Goal: Contribute content: Contribute content

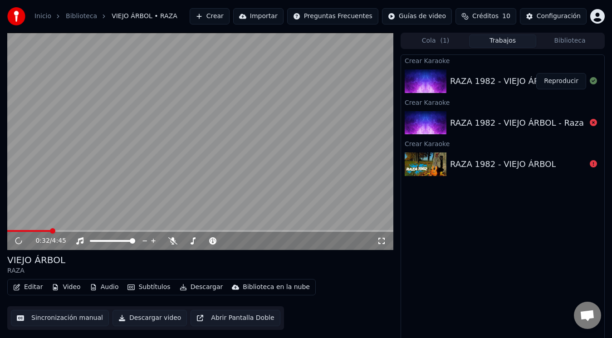
click at [50, 228] on span at bounding box center [52, 230] width 5 height 5
click at [118, 236] on div at bounding box center [120, 240] width 73 height 9
click at [116, 240] on span at bounding box center [112, 241] width 45 height 2
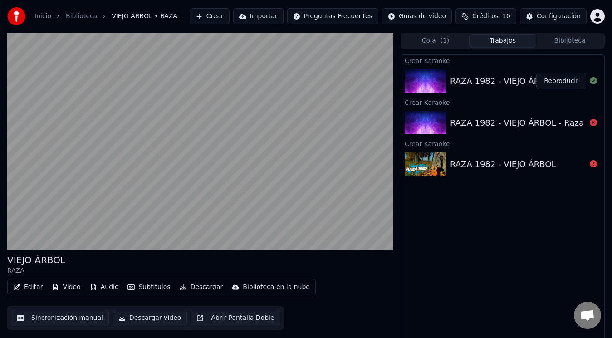
click at [368, 297] on div "Editar Video Audio Subtítulos Descargar Biblioteca en la nube Sincronización ma…" at bounding box center [200, 304] width 386 height 51
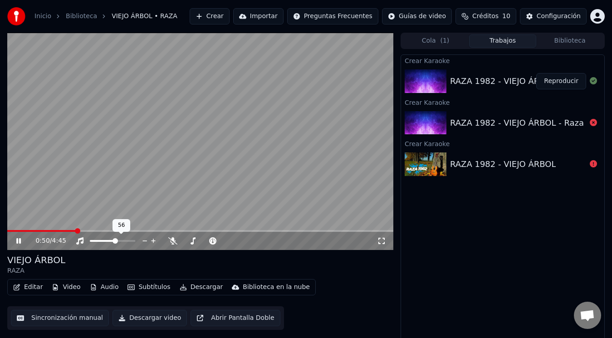
click at [131, 239] on div at bounding box center [120, 240] width 73 height 9
click at [131, 242] on div at bounding box center [120, 240] width 73 height 9
click at [131, 241] on span at bounding box center [112, 241] width 45 height 2
click at [565, 41] on button "Biblioteca" at bounding box center [569, 40] width 67 height 13
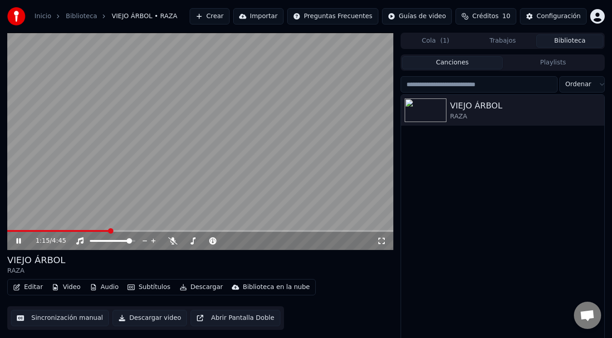
click at [18, 243] on icon at bounding box center [25, 240] width 21 height 7
click at [506, 38] on button "Trabajos" at bounding box center [502, 40] width 67 height 13
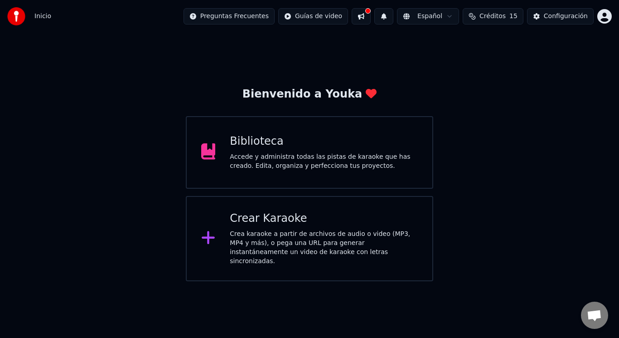
click at [317, 243] on div "Crea karaoke a partir de archivos de audio o video (MP3, MP4 y más), o pega una…" at bounding box center [324, 247] width 188 height 36
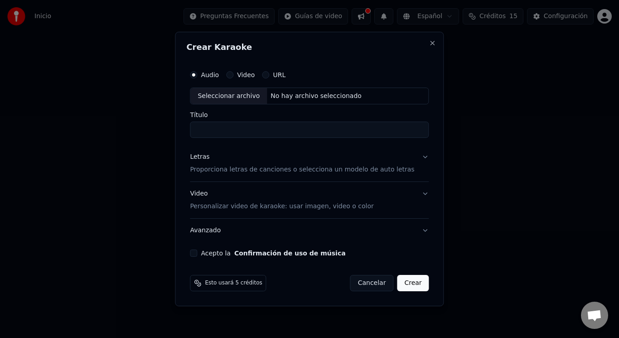
click at [245, 94] on div "Seleccionar archivo" at bounding box center [228, 96] width 77 height 16
type input "**********"
click at [327, 170] on p "Proporciona letras de canciones o selecciona un modelo de auto letras" at bounding box center [302, 169] width 224 height 9
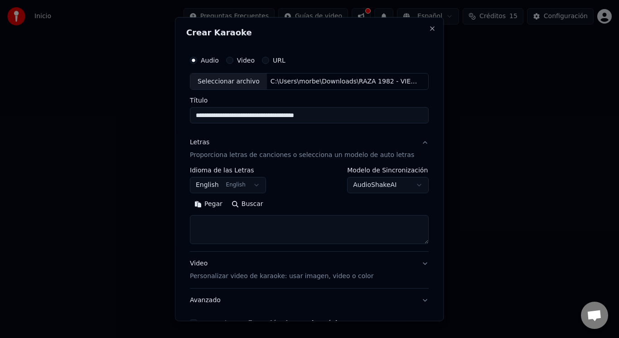
click at [254, 185] on button "English English" at bounding box center [228, 185] width 76 height 16
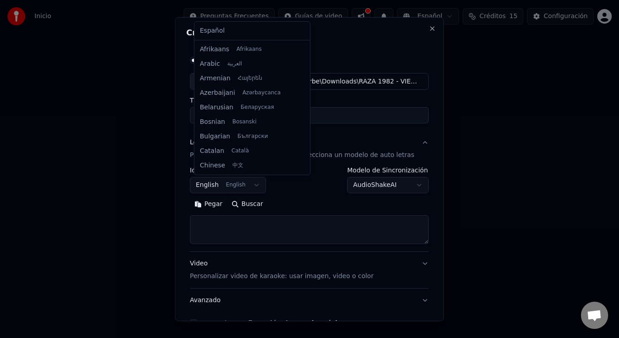
scroll to position [73, 0]
select select "**"
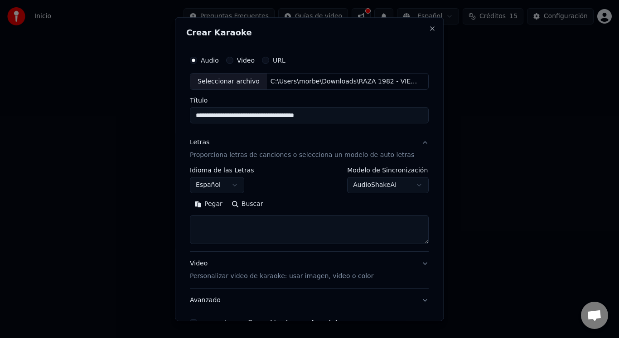
click at [275, 227] on textarea at bounding box center [309, 229] width 239 height 29
click at [211, 201] on button "Pegar" at bounding box center [208, 204] width 37 height 15
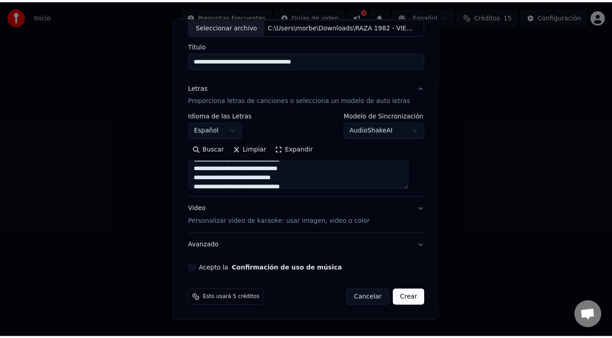
scroll to position [133, 0]
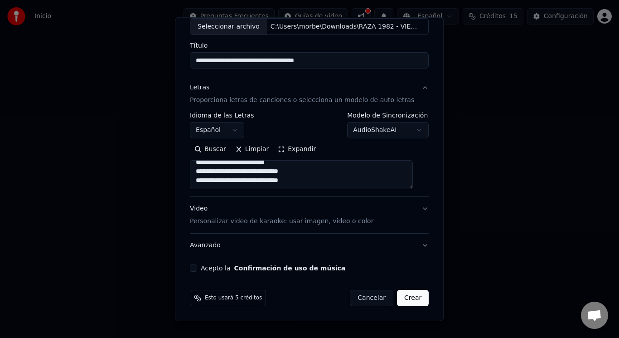
click at [331, 169] on textarea "**********" at bounding box center [301, 174] width 223 height 29
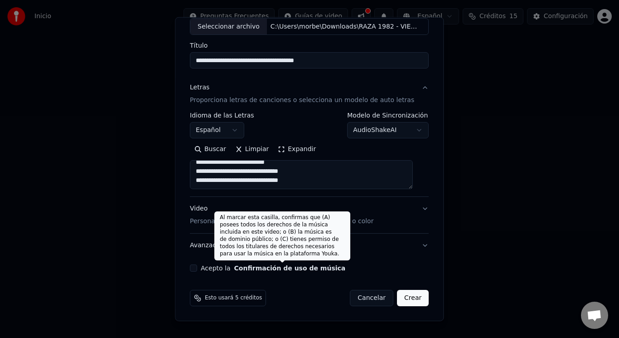
click at [248, 265] on button "Confirmación de uso de música" at bounding box center [290, 268] width 112 height 6
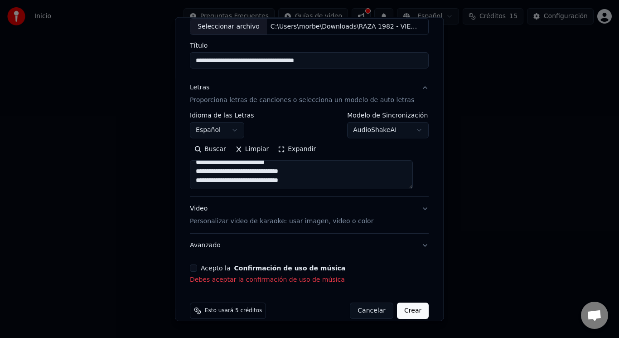
click at [197, 267] on button "Acepto la Confirmación de uso de música" at bounding box center [193, 267] width 7 height 7
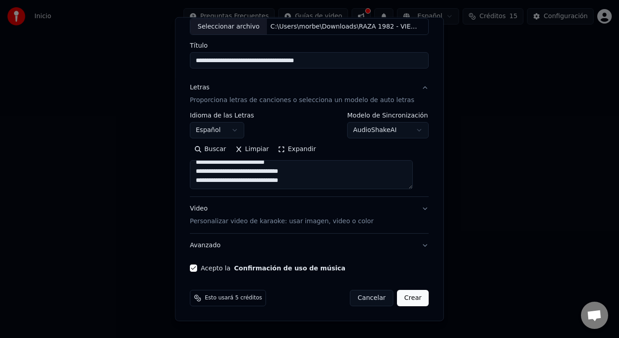
click at [398, 294] on button "Crear" at bounding box center [413, 298] width 32 height 16
type textarea "**********"
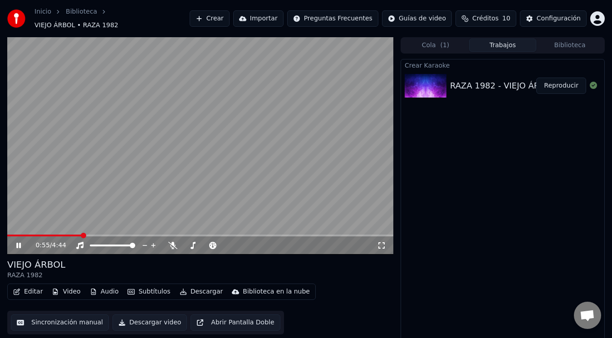
click at [184, 286] on button "Descargar" at bounding box center [201, 291] width 51 height 13
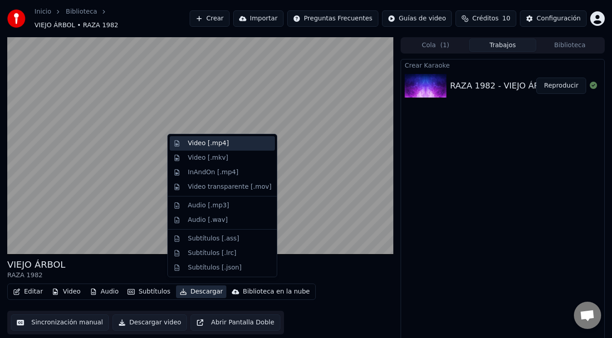
click at [222, 142] on div "Video [.mp4]" at bounding box center [208, 143] width 41 height 9
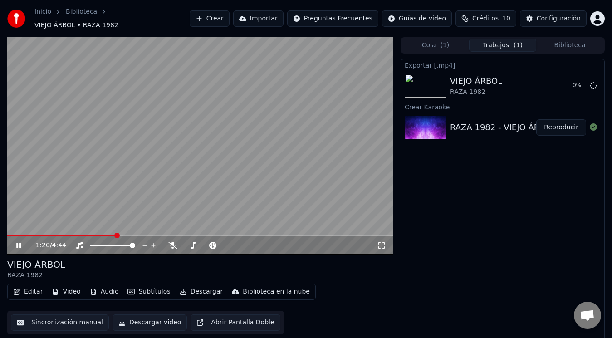
click at [216, 129] on video at bounding box center [200, 145] width 386 height 217
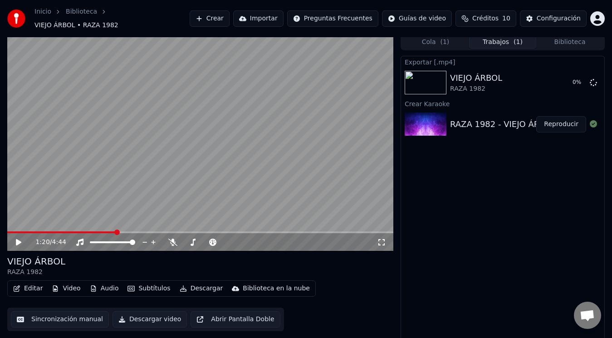
scroll to position [4, 0]
click at [592, 78] on icon at bounding box center [592, 81] width 7 height 7
click at [70, 317] on button "Sincronización manual" at bounding box center [60, 319] width 98 height 16
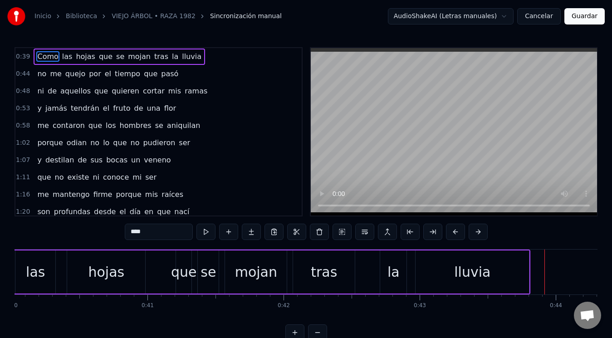
scroll to position [0, 5878]
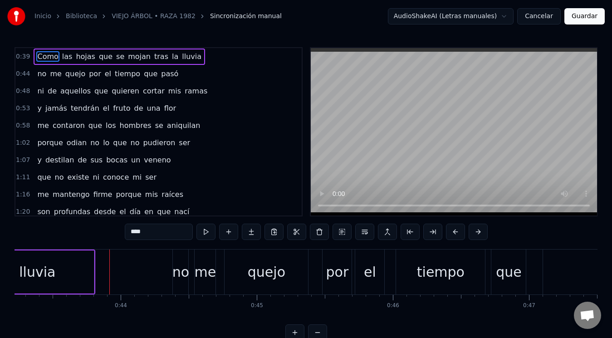
click at [116, 72] on span "tiempo" at bounding box center [127, 73] width 27 height 10
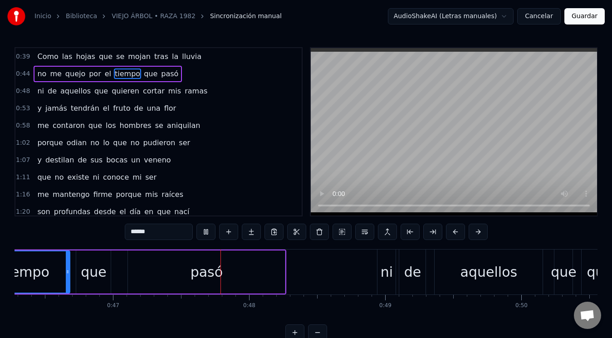
scroll to position [0, 6371]
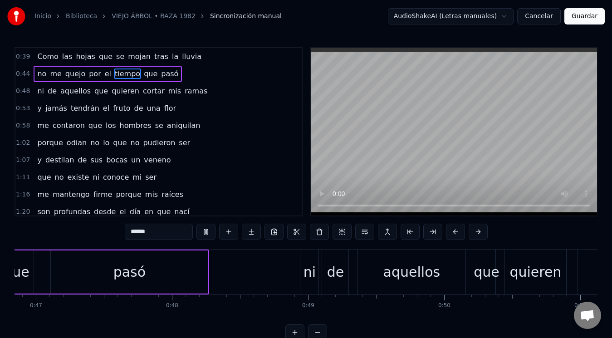
click at [441, 131] on video at bounding box center [454, 131] width 286 height 167
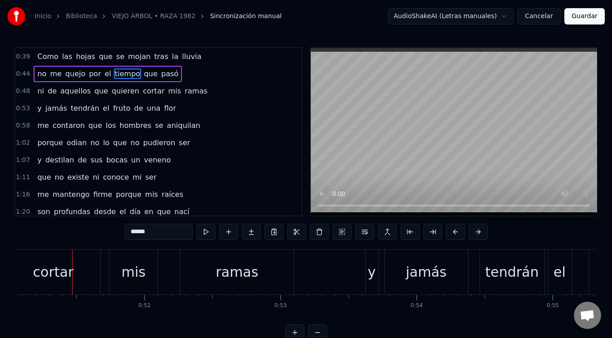
scroll to position [0, 6955]
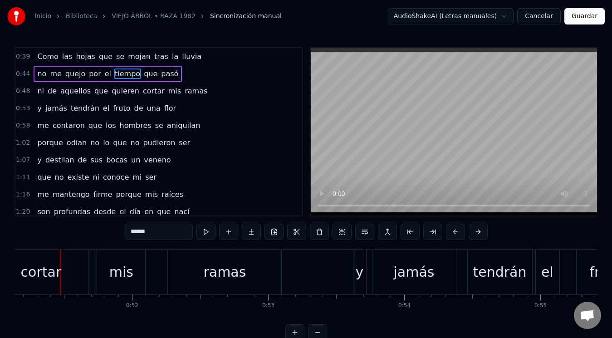
click at [441, 131] on video at bounding box center [454, 131] width 286 height 167
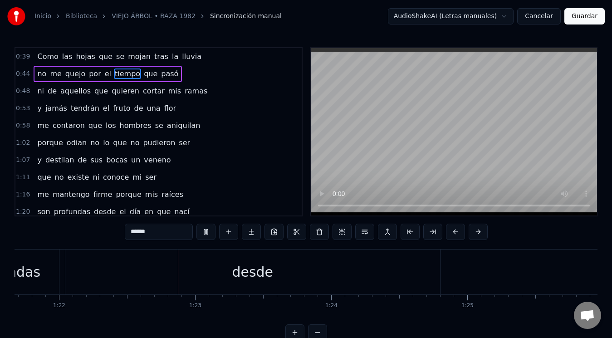
scroll to position [0, 11122]
click at [462, 112] on video at bounding box center [454, 131] width 286 height 167
click at [77, 160] on span "de" at bounding box center [82, 160] width 11 height 10
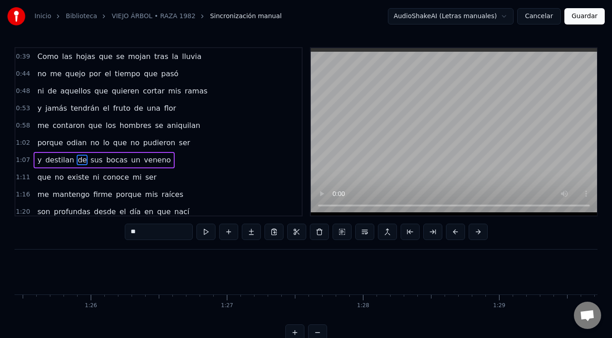
scroll to position [28, 0]
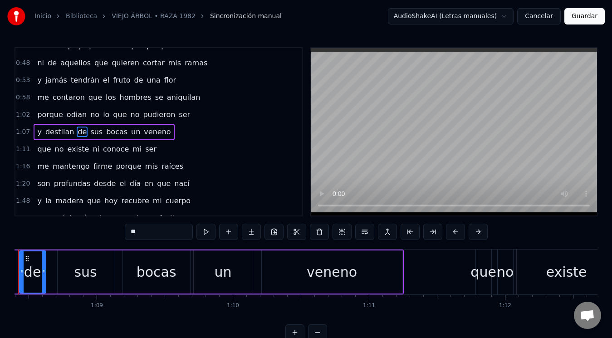
click at [143, 131] on span "veneno" at bounding box center [157, 131] width 29 height 10
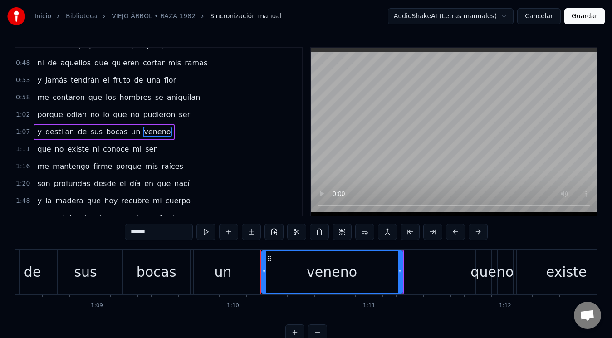
scroll to position [0, 9260]
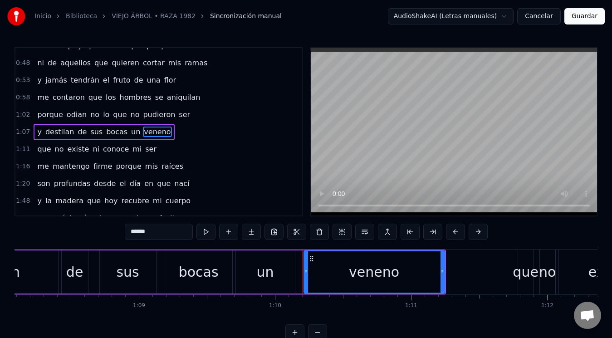
click at [434, 116] on video at bounding box center [454, 131] width 286 height 167
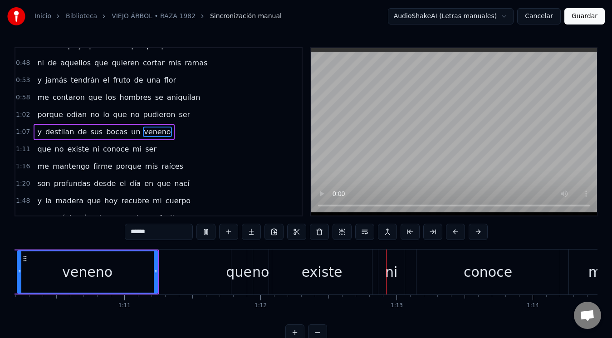
scroll to position [0, 9770]
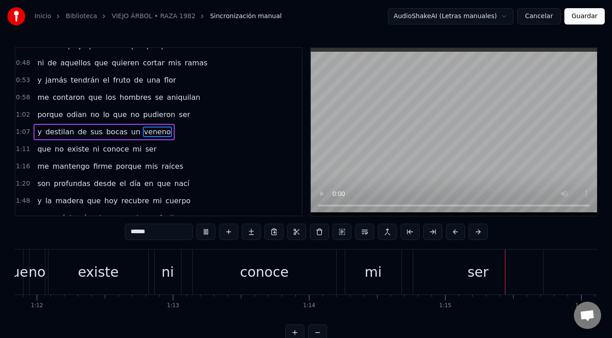
click at [456, 120] on video at bounding box center [454, 131] width 286 height 167
click at [482, 274] on div "ser" at bounding box center [477, 272] width 21 height 20
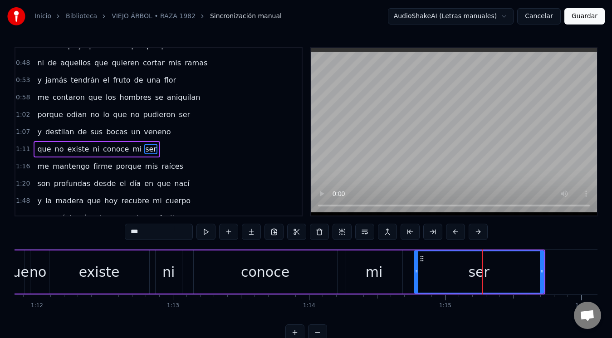
scroll to position [45, 0]
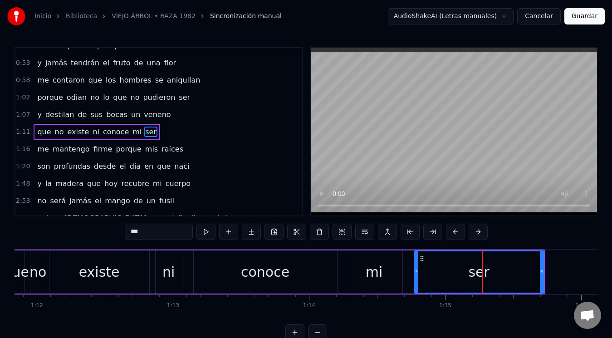
click at [133, 232] on input "***" at bounding box center [159, 231] width 68 height 16
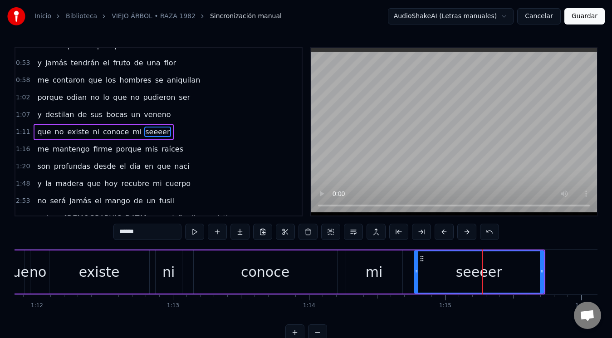
click at [461, 127] on video at bounding box center [454, 131] width 286 height 167
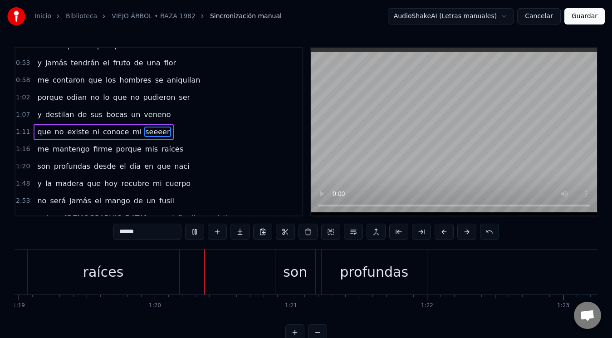
scroll to position [0, 10807]
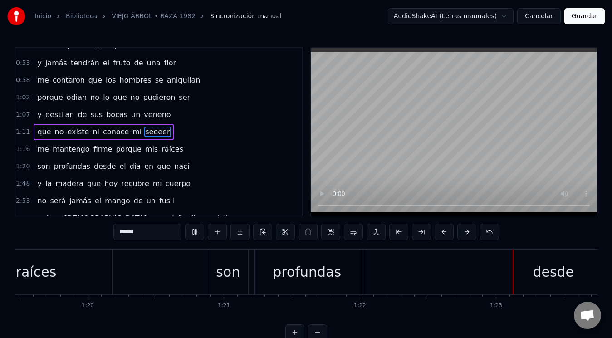
click at [464, 120] on video at bounding box center [454, 131] width 286 height 167
click at [525, 272] on div "desde" at bounding box center [553, 271] width 374 height 45
type input "*****"
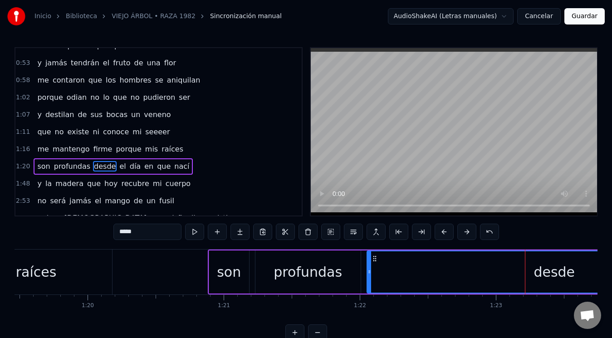
scroll to position [80, 0]
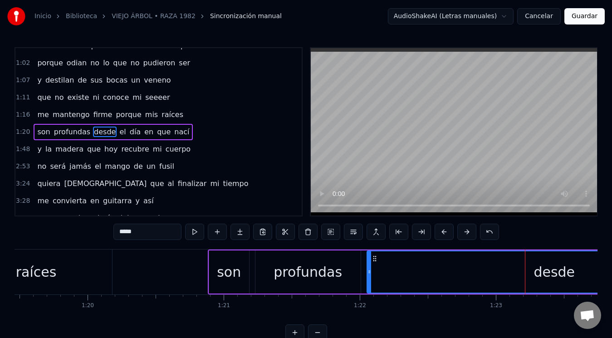
drag, startPoint x: 525, startPoint y: 272, endPoint x: 465, endPoint y: 282, distance: 60.6
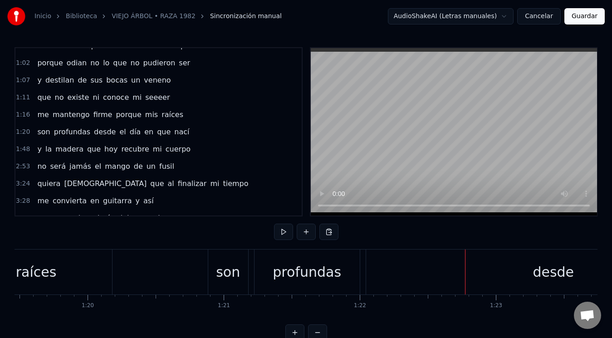
click at [425, 273] on div "desde" at bounding box center [553, 271] width 374 height 45
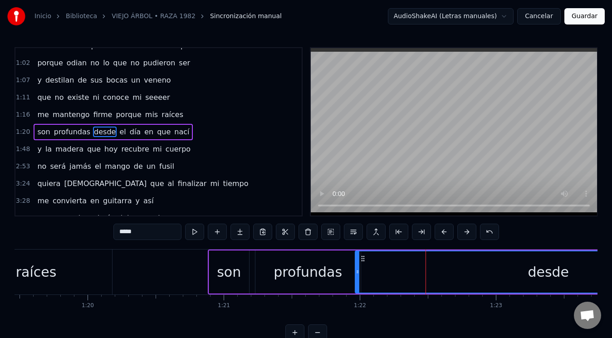
drag, startPoint x: 369, startPoint y: 272, endPoint x: 358, endPoint y: 272, distance: 11.8
click at [358, 272] on circle at bounding box center [357, 272] width 0 height 0
click at [460, 101] on video at bounding box center [454, 131] width 286 height 167
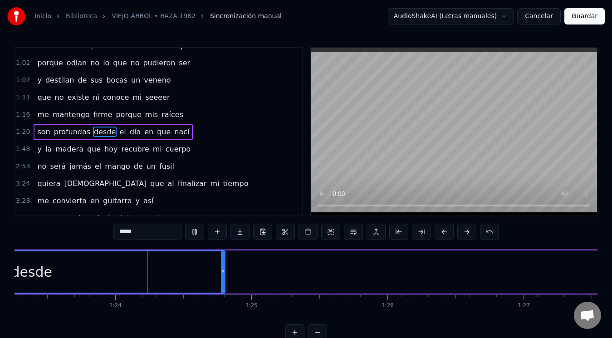
scroll to position [0, 11332]
click at [461, 120] on video at bounding box center [454, 131] width 286 height 167
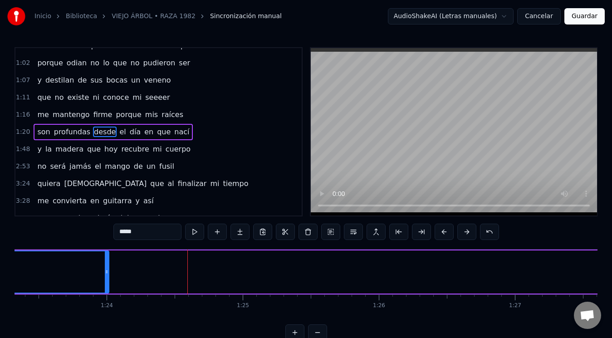
drag, startPoint x: 212, startPoint y: 269, endPoint x: 224, endPoint y: 275, distance: 13.4
click at [105, 268] on icon at bounding box center [107, 271] width 4 height 7
drag, startPoint x: 224, startPoint y: 275, endPoint x: 400, endPoint y: 269, distance: 176.0
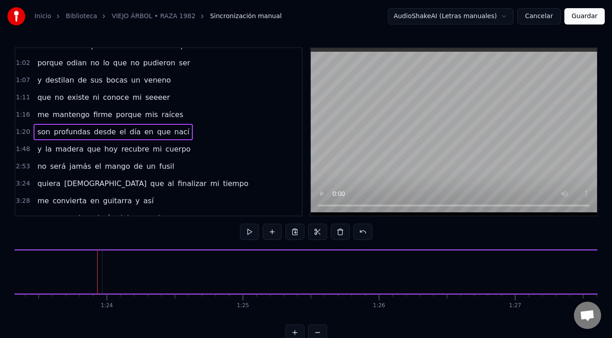
drag, startPoint x: 171, startPoint y: 306, endPoint x: 204, endPoint y: 301, distance: 33.0
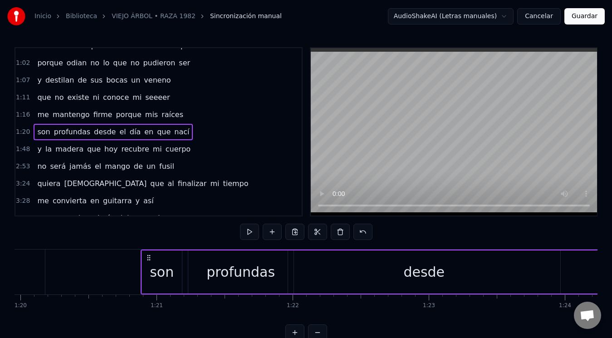
scroll to position [0, 10998]
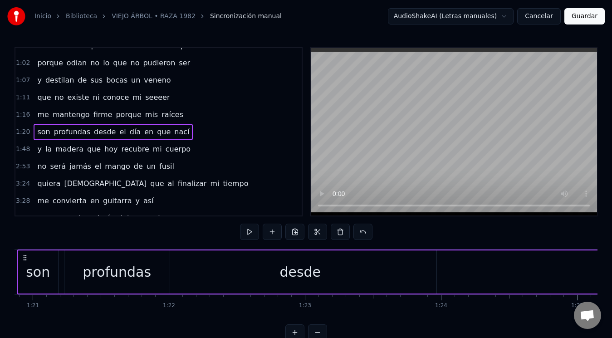
click at [321, 272] on div "desde" at bounding box center [300, 271] width 272 height 43
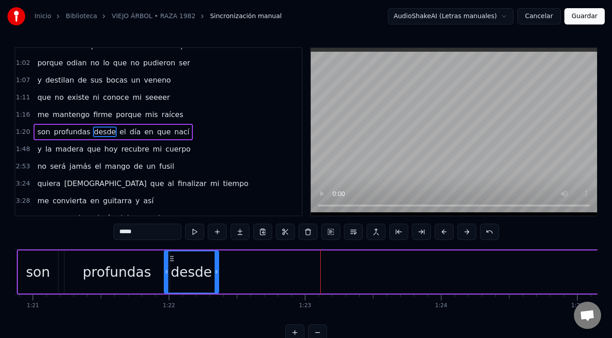
drag, startPoint x: 435, startPoint y: 271, endPoint x: 217, endPoint y: 273, distance: 217.6
click at [217, 273] on icon at bounding box center [216, 271] width 4 height 7
click at [409, 125] on video at bounding box center [454, 131] width 286 height 167
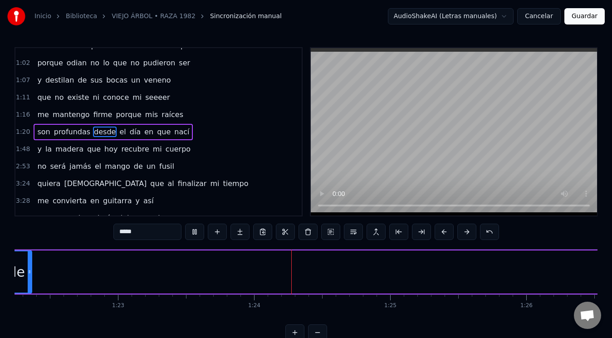
scroll to position [0, 11346]
click at [121, 151] on span "recubre" at bounding box center [135, 149] width 29 height 10
type input "*******"
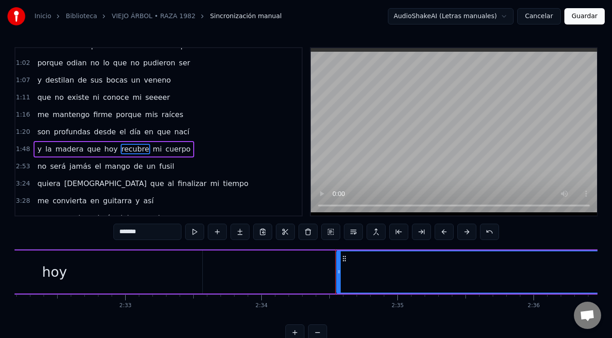
scroll to position [0, 20973]
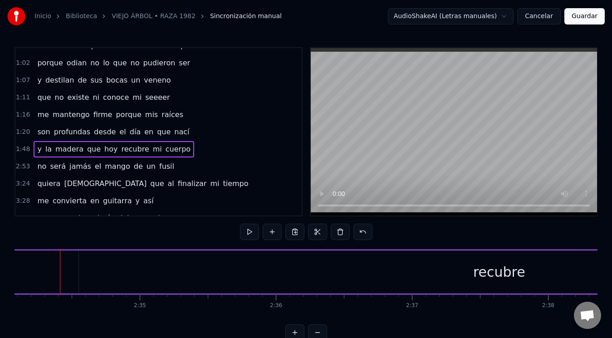
click at [447, 277] on div "recubre" at bounding box center [515, 271] width 840 height 43
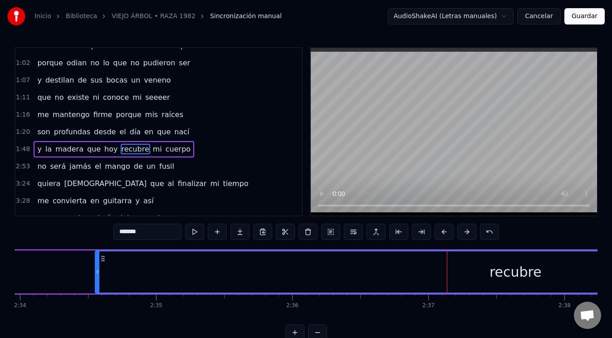
scroll to position [97, 0]
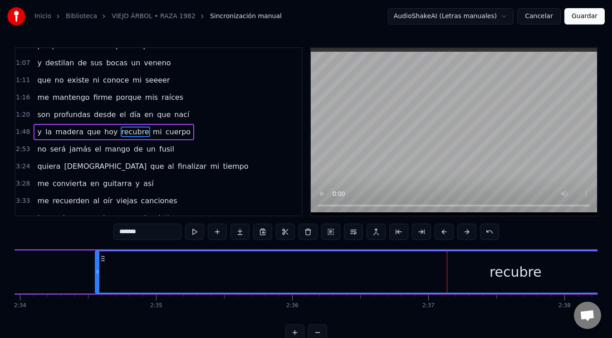
drag, startPoint x: 519, startPoint y: 265, endPoint x: 356, endPoint y: 268, distance: 162.3
click at [356, 268] on div "recubre" at bounding box center [515, 271] width 839 height 41
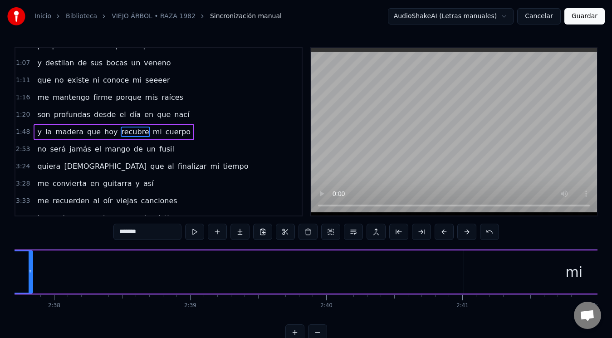
drag, startPoint x: 422, startPoint y: 272, endPoint x: 105, endPoint y: 275, distance: 316.9
click at [29, 272] on icon at bounding box center [31, 271] width 4 height 7
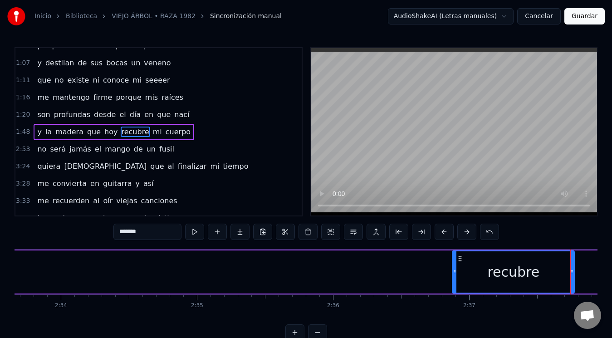
drag, startPoint x: 137, startPoint y: 275, endPoint x: 453, endPoint y: 279, distance: 316.0
click at [453, 279] on div at bounding box center [454, 271] width 4 height 41
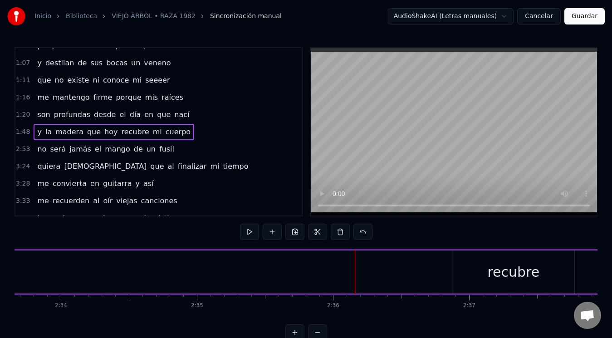
scroll to position [0, 20388]
click at [290, 275] on div "hoy" at bounding box center [364, 271] width 296 height 43
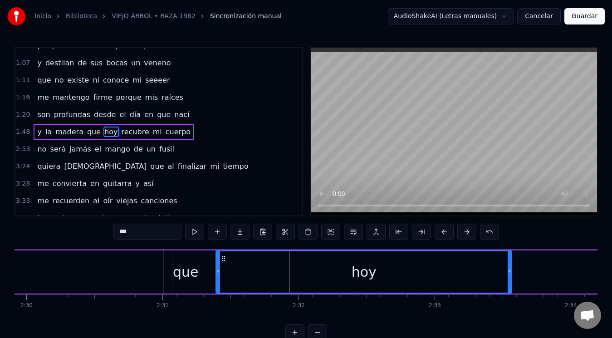
drag, startPoint x: 511, startPoint y: 270, endPoint x: 462, endPoint y: 272, distance: 49.5
click at [462, 272] on div "hoy" at bounding box center [363, 271] width 296 height 43
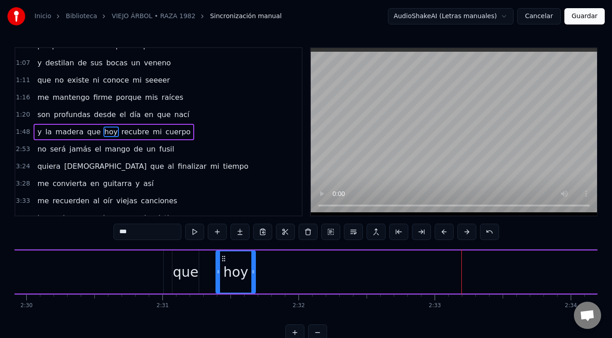
drag, startPoint x: 508, startPoint y: 272, endPoint x: 252, endPoint y: 275, distance: 256.2
click at [252, 275] on div at bounding box center [253, 271] width 4 height 41
click at [186, 266] on div "que" at bounding box center [186, 272] width 26 height 20
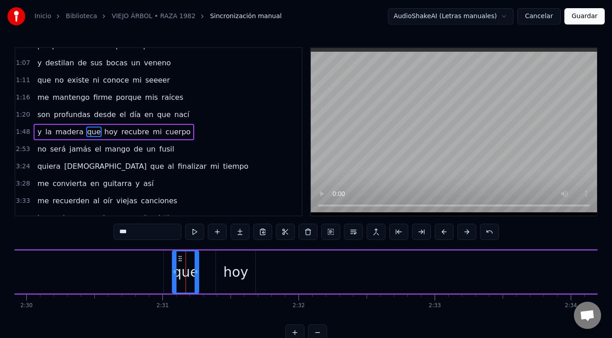
type input "******"
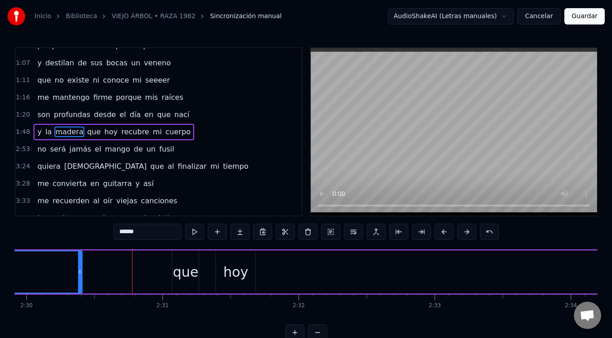
drag, startPoint x: 162, startPoint y: 273, endPoint x: 81, endPoint y: 269, distance: 81.2
click at [81, 269] on icon at bounding box center [80, 271] width 4 height 7
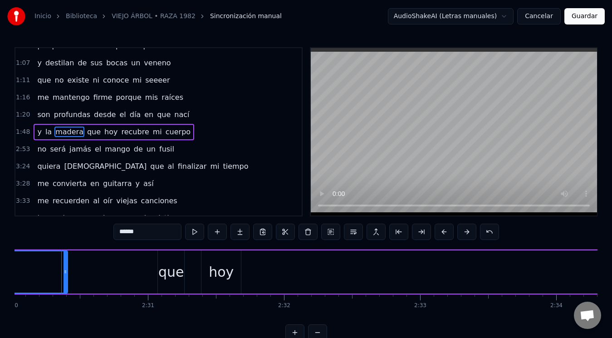
scroll to position [0, 20404]
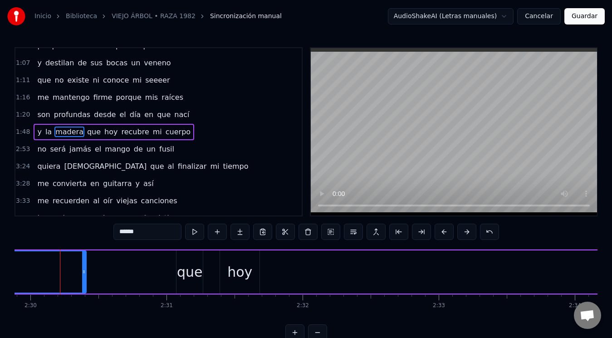
scroll to position [0, 19874]
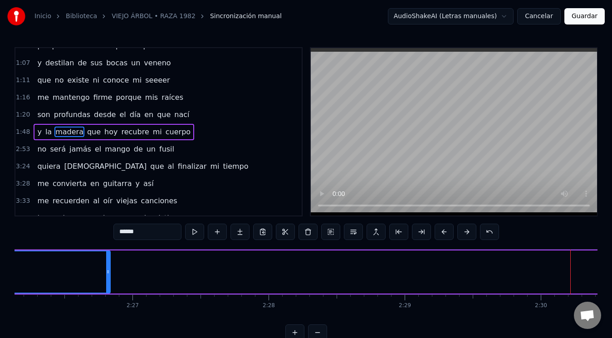
drag, startPoint x: 594, startPoint y: 269, endPoint x: 108, endPoint y: 274, distance: 486.0
click at [108, 274] on icon at bounding box center [108, 271] width 4 height 7
drag, startPoint x: 108, startPoint y: 269, endPoint x: 96, endPoint y: 271, distance: 11.9
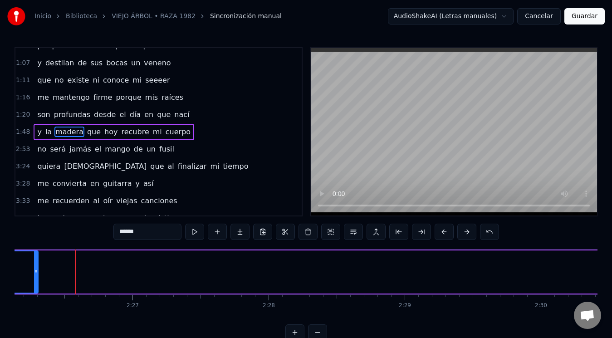
drag, startPoint x: 106, startPoint y: 274, endPoint x: 54, endPoint y: 278, distance: 51.8
click at [34, 271] on icon at bounding box center [36, 271] width 4 height 7
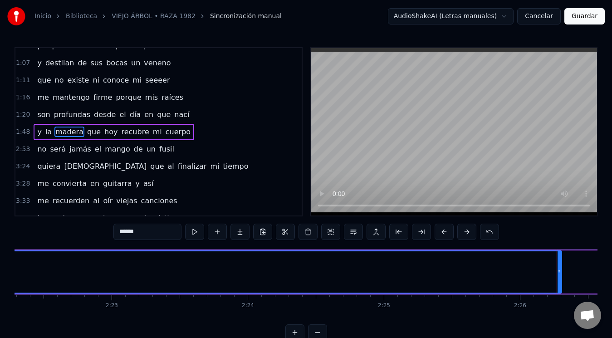
scroll to position [0, 19338]
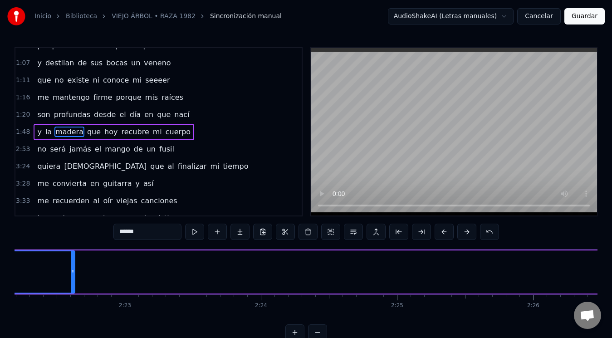
drag, startPoint x: 573, startPoint y: 270, endPoint x: 73, endPoint y: 267, distance: 499.6
click at [73, 267] on div at bounding box center [73, 271] width 4 height 41
drag, startPoint x: 583, startPoint y: 272, endPoint x: 76, endPoint y: 272, distance: 507.3
click at [80, 272] on icon at bounding box center [82, 271] width 4 height 7
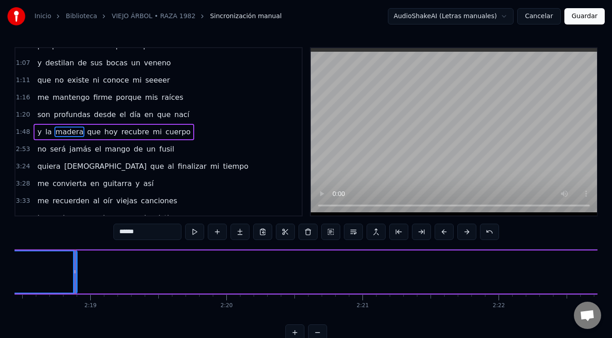
scroll to position [0, 18318]
drag, startPoint x: 583, startPoint y: 272, endPoint x: 34, endPoint y: 273, distance: 549.9
click at [34, 273] on icon at bounding box center [35, 271] width 4 height 7
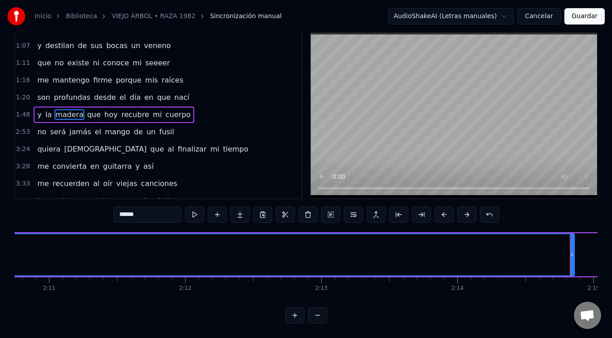
scroll to position [25, 0]
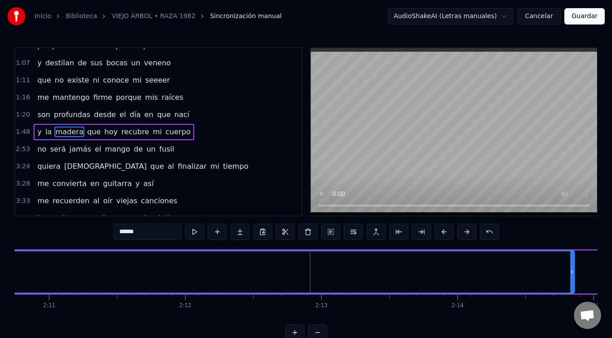
click at [447, 232] on button at bounding box center [443, 231] width 19 height 16
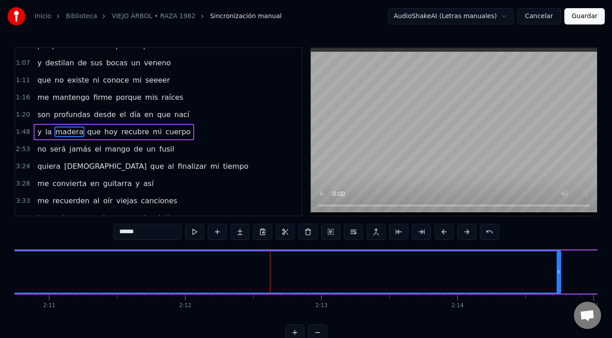
click at [447, 232] on button at bounding box center [443, 231] width 19 height 16
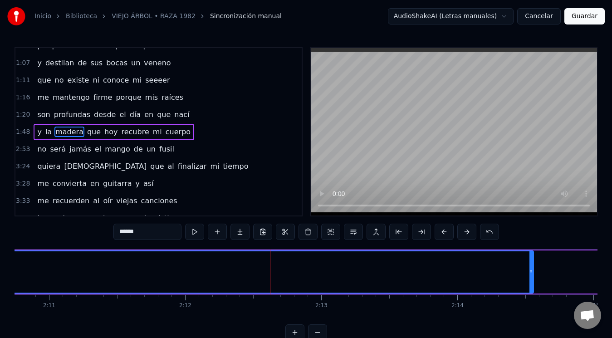
click at [447, 232] on button at bounding box center [443, 231] width 19 height 16
click at [443, 232] on button at bounding box center [443, 231] width 19 height 16
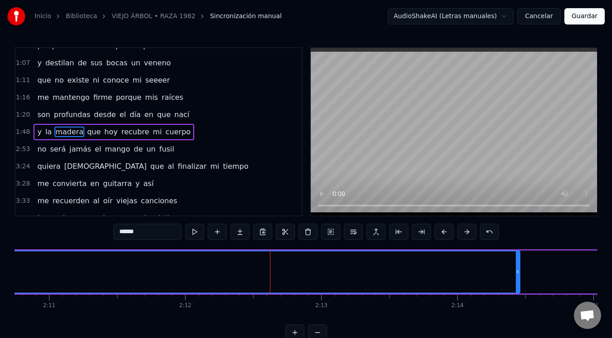
click at [443, 232] on button at bounding box center [443, 231] width 19 height 16
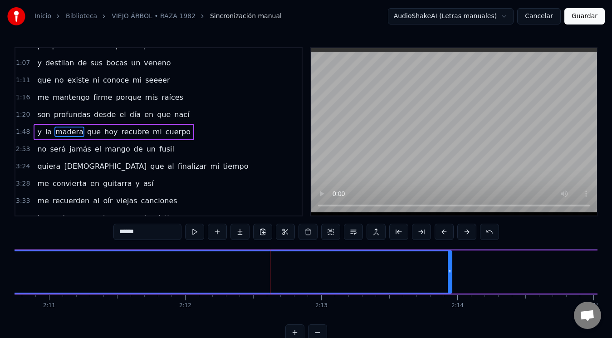
click at [443, 232] on button at bounding box center [443, 231] width 19 height 16
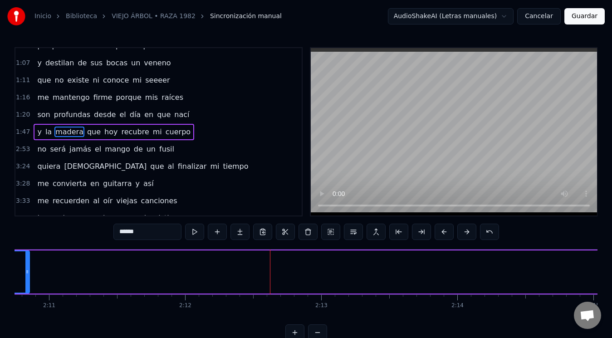
drag, startPoint x: 435, startPoint y: 271, endPoint x: 27, endPoint y: 281, distance: 408.6
click at [27, 281] on div at bounding box center [27, 271] width 4 height 41
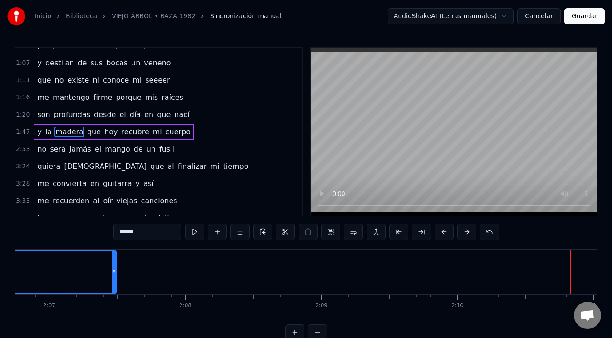
drag, startPoint x: 571, startPoint y: 273, endPoint x: 114, endPoint y: 281, distance: 457.5
click at [114, 281] on div at bounding box center [114, 271] width 4 height 41
drag, startPoint x: 114, startPoint y: 269, endPoint x: 30, endPoint y: 267, distance: 83.9
click at [30, 267] on div at bounding box center [30, 271] width 4 height 41
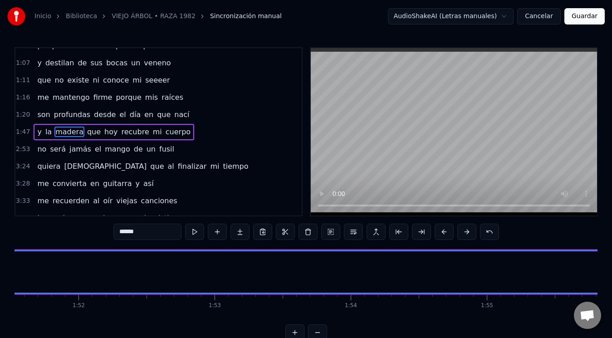
scroll to position [0, 14149]
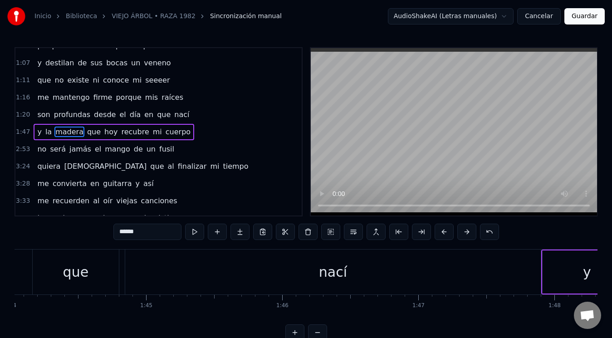
click at [212, 281] on div "nací" at bounding box center [332, 271] width 415 height 45
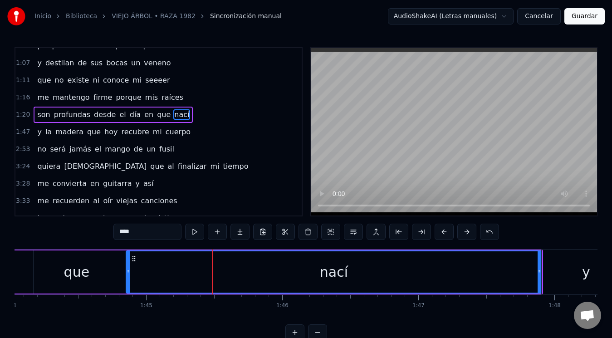
scroll to position [80, 0]
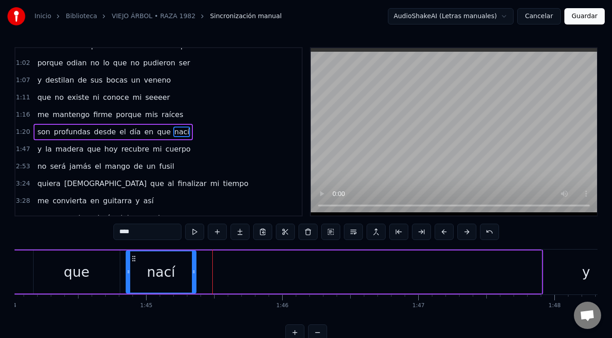
drag, startPoint x: 540, startPoint y: 267, endPoint x: 194, endPoint y: 274, distance: 345.5
click at [194, 274] on div at bounding box center [194, 271] width 4 height 41
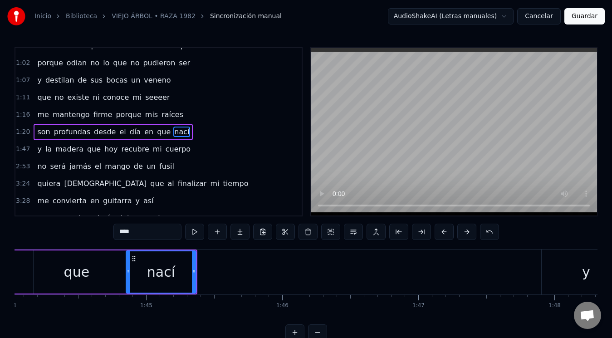
click at [104, 269] on div "que" at bounding box center [77, 271] width 86 height 43
type input "***"
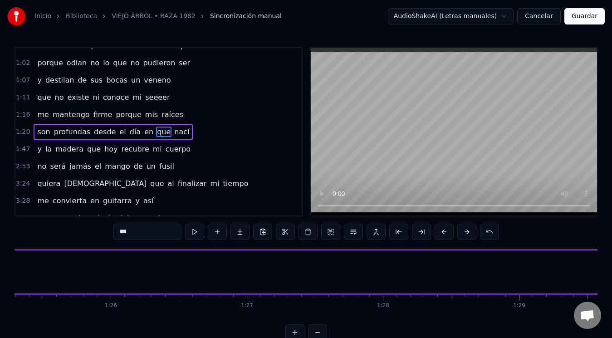
scroll to position [0, 11090]
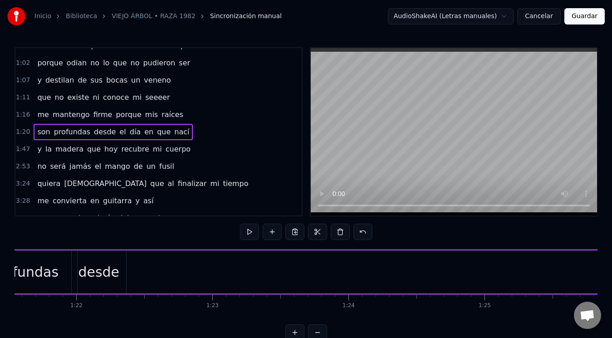
click at [283, 272] on div "son profundas desde el día en que nací" at bounding box center [570, 271] width 3331 height 45
click at [362, 270] on div "el" at bounding box center [515, 271] width 350 height 43
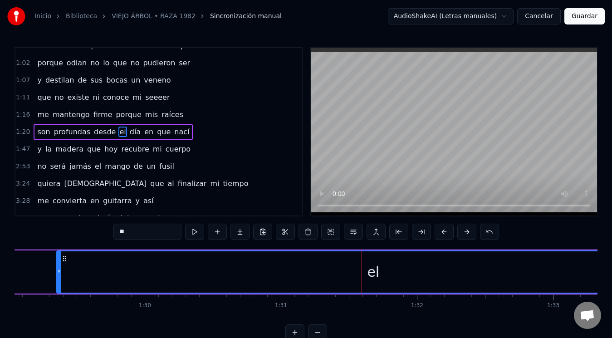
drag, startPoint x: 341, startPoint y: 273, endPoint x: 58, endPoint y: 271, distance: 282.9
click at [58, 271] on icon at bounding box center [59, 271] width 4 height 7
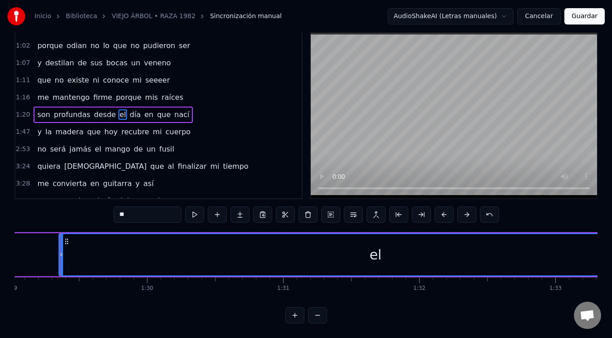
click at [322, 314] on button at bounding box center [317, 315] width 19 height 16
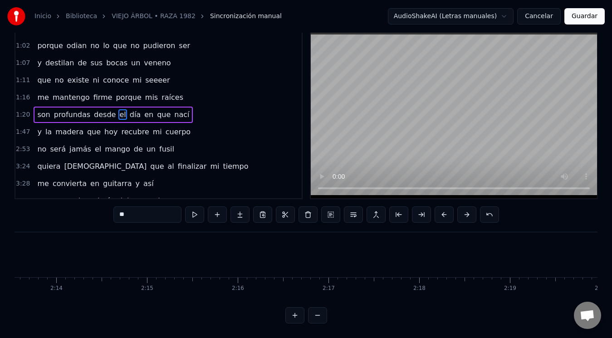
click at [322, 314] on button at bounding box center [317, 315] width 19 height 16
click at [322, 314] on div at bounding box center [306, 315] width 42 height 16
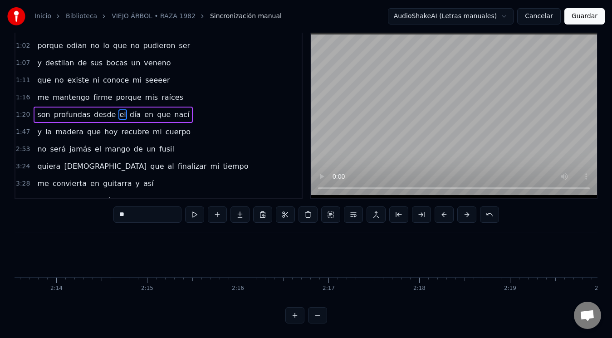
click at [322, 314] on div at bounding box center [306, 315] width 42 height 16
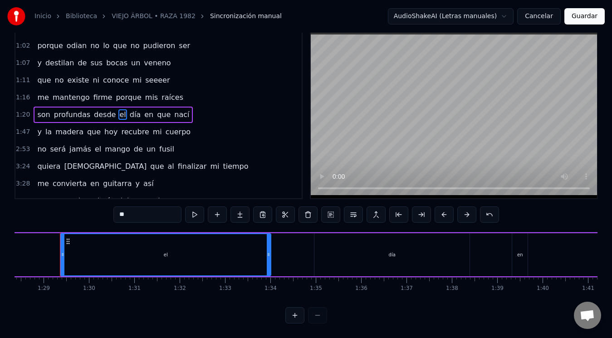
click at [294, 315] on button at bounding box center [294, 315] width 19 height 16
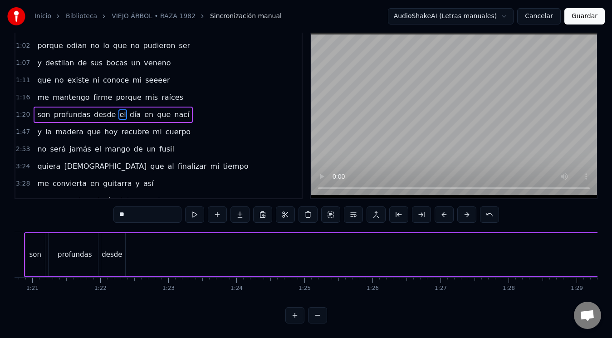
scroll to position [0, 6031]
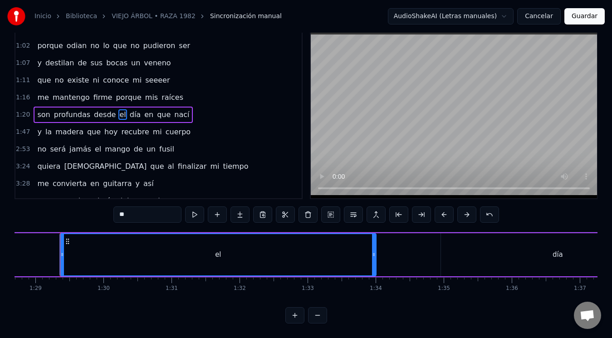
click at [321, 317] on button at bounding box center [317, 315] width 19 height 16
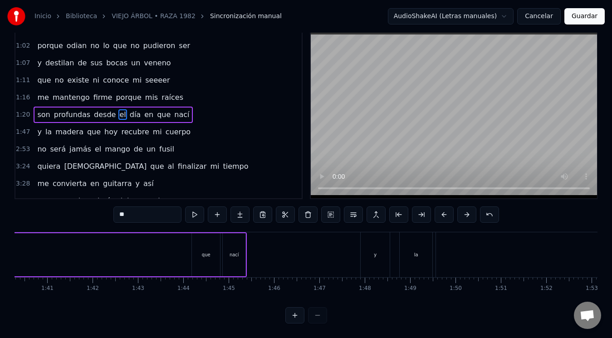
scroll to position [0, 4006]
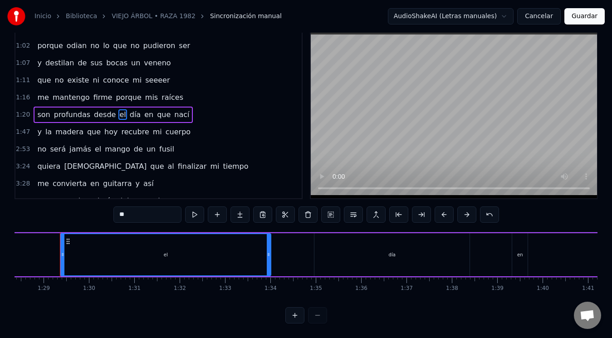
click at [51, 244] on div "son profundas desde el día en que nací" at bounding box center [231, 254] width 1112 height 45
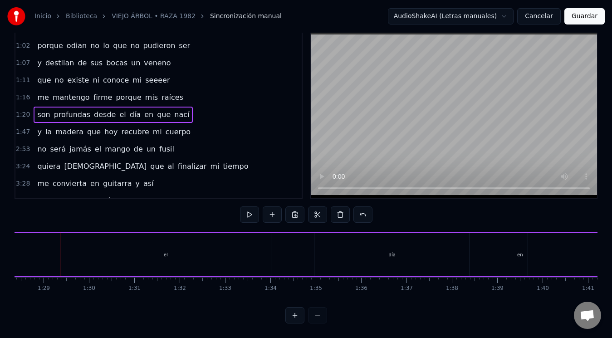
scroll to position [0, 3997]
click at [34, 241] on div "son profundas desde el día en que nací" at bounding box center [240, 254] width 1112 height 45
click at [72, 247] on div "son profundas desde el día en que nací" at bounding box center [266, 254] width 1112 height 45
click at [269, 247] on div "el" at bounding box center [200, 254] width 210 height 43
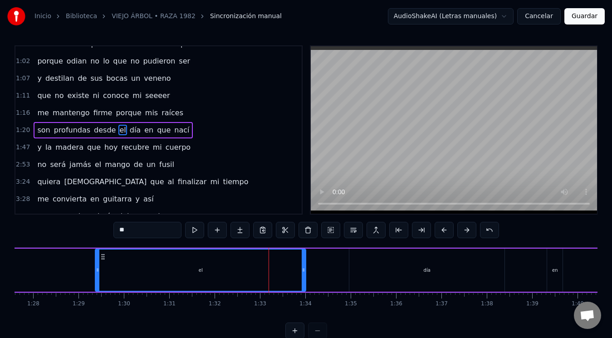
scroll to position [0, 0]
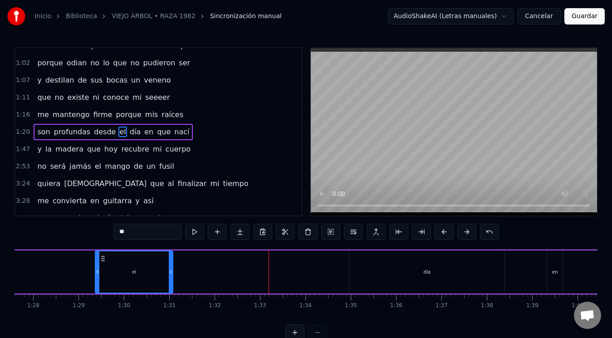
drag, startPoint x: 301, startPoint y: 271, endPoint x: 169, endPoint y: 273, distance: 132.8
click at [169, 273] on icon at bounding box center [171, 271] width 4 height 7
click at [390, 272] on div "día" at bounding box center [426, 271] width 155 height 43
type input "***"
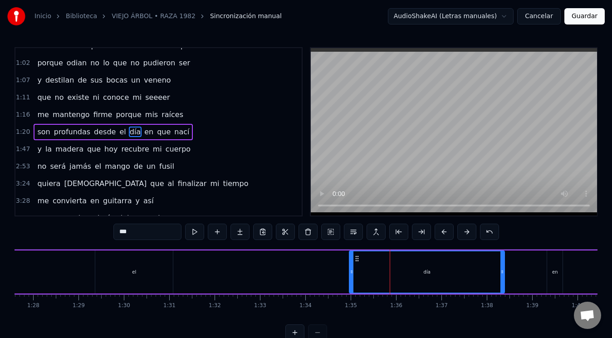
click at [298, 275] on div "son profundas desde el día en que nací" at bounding box center [266, 271] width 1112 height 45
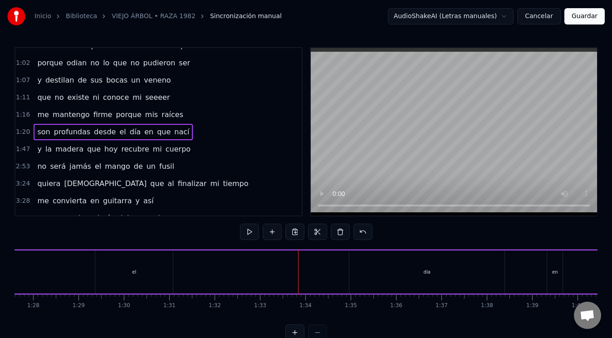
click at [167, 262] on div "el" at bounding box center [134, 271] width 78 height 43
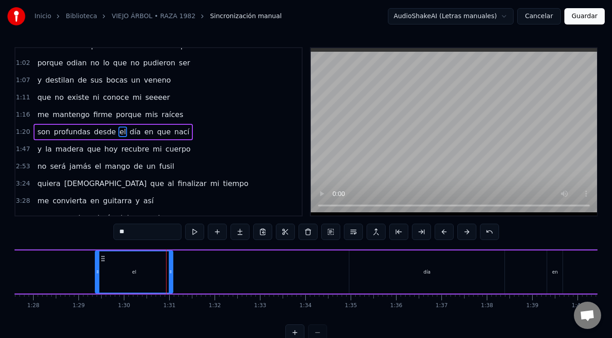
click at [267, 264] on div "son profundas desde el día en que nací" at bounding box center [266, 271] width 1112 height 45
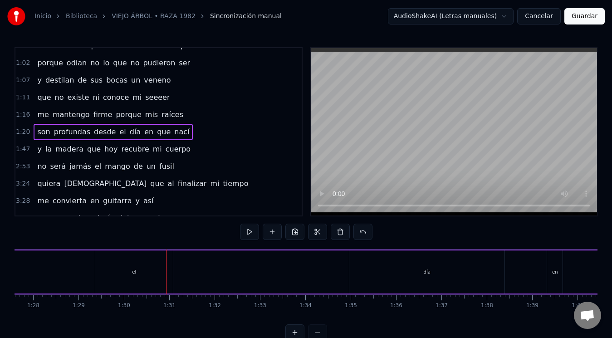
click at [386, 272] on div "día" at bounding box center [426, 271] width 155 height 43
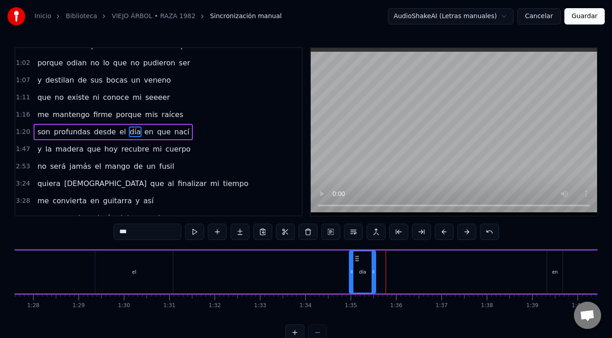
drag, startPoint x: 502, startPoint y: 266, endPoint x: 374, endPoint y: 267, distance: 128.8
click at [374, 267] on div at bounding box center [373, 271] width 4 height 41
click at [357, 257] on icon at bounding box center [356, 258] width 7 height 7
drag, startPoint x: 456, startPoint y: 109, endPoint x: 458, endPoint y: 115, distance: 6.5
click at [458, 114] on video at bounding box center [454, 131] width 286 height 167
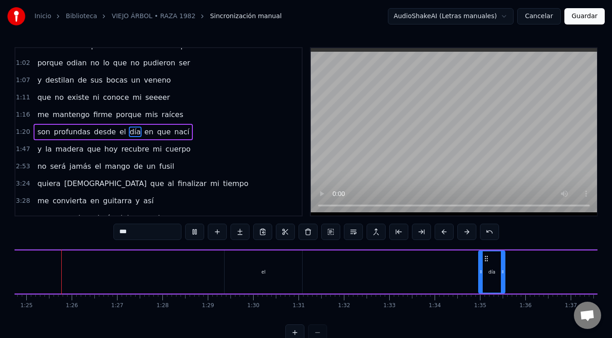
scroll to position [0, 3842]
click at [454, 136] on video at bounding box center [454, 131] width 286 height 167
click at [143, 84] on span "veneno" at bounding box center [157, 80] width 29 height 10
type input "******"
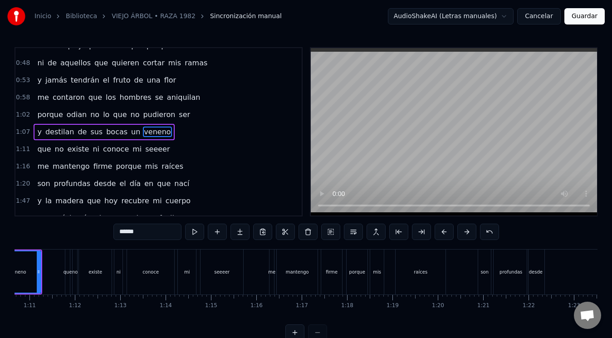
scroll to position [0, 3137]
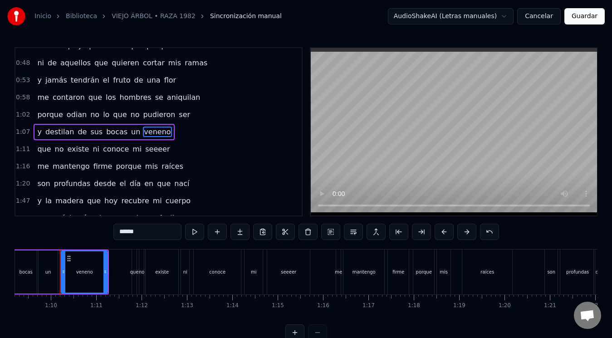
click at [460, 125] on video at bounding box center [454, 131] width 286 height 167
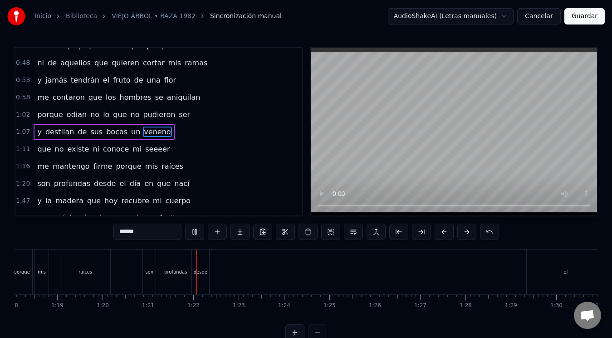
scroll to position [0, 3654]
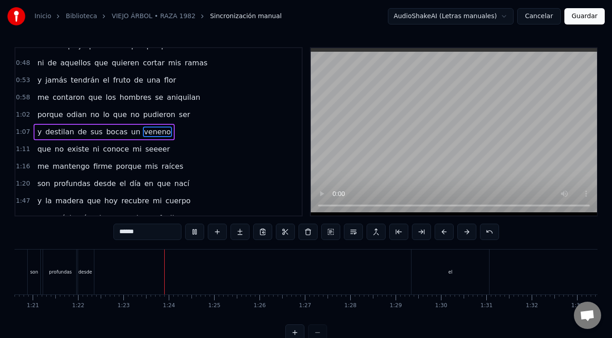
click at [460, 125] on video at bounding box center [454, 131] width 286 height 167
click at [143, 267] on div "son profundas desde el día en que nací" at bounding box center [583, 271] width 1112 height 45
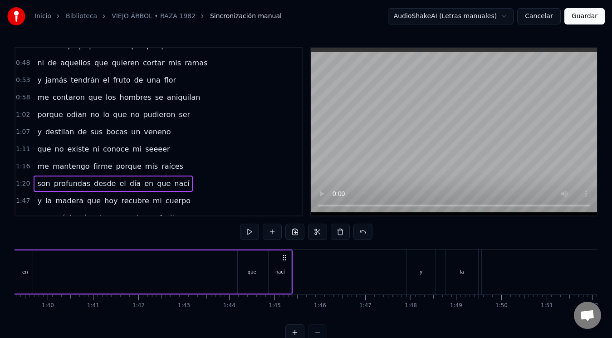
scroll to position [0, 4583]
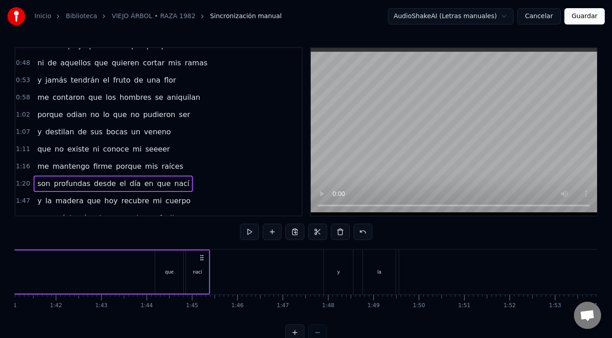
click at [209, 271] on div "nací" at bounding box center [197, 271] width 24 height 43
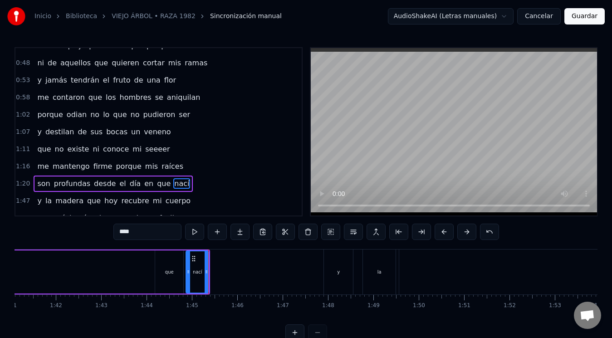
scroll to position [80, 0]
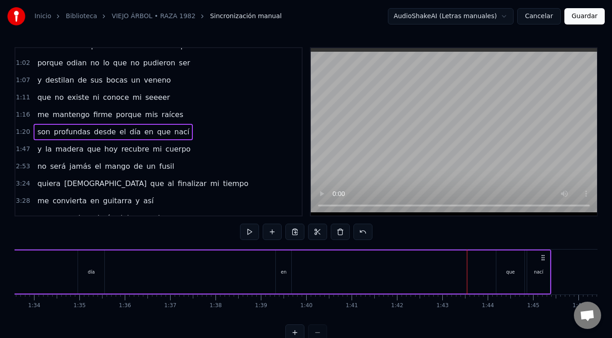
scroll to position [0, 4211]
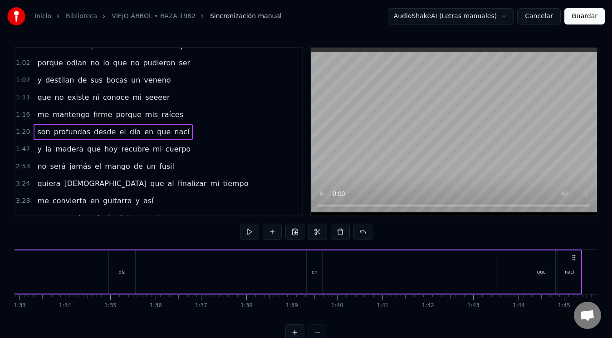
click at [237, 272] on div "son profundas desde el día en que nací" at bounding box center [26, 271] width 1112 height 45
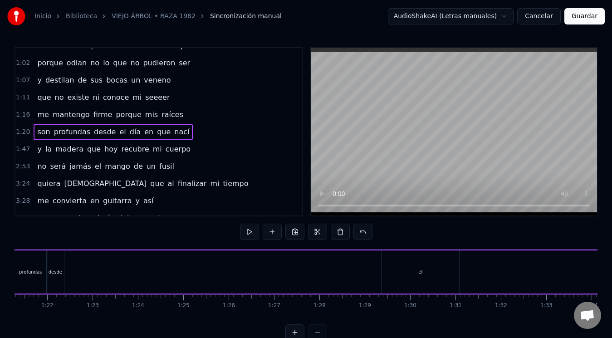
scroll to position [0, 3592]
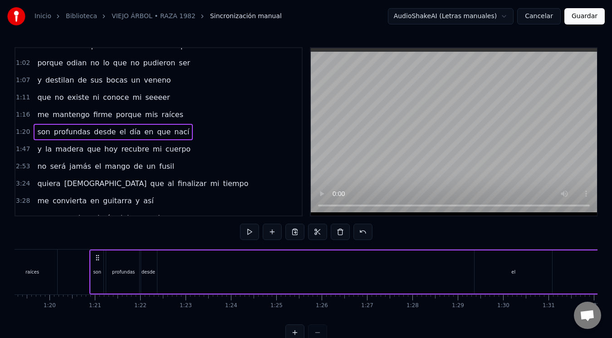
click at [121, 257] on div "profundas" at bounding box center [123, 271] width 34 height 43
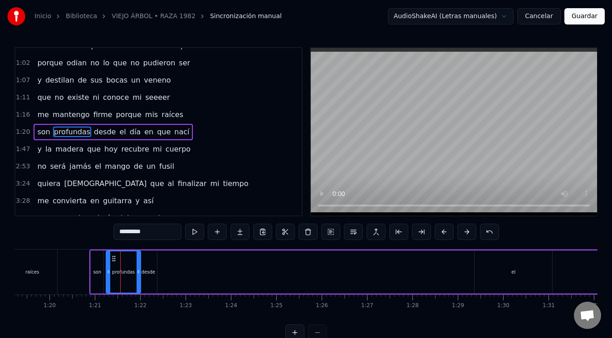
click at [148, 259] on div "desde" at bounding box center [149, 271] width 18 height 43
type input "*****"
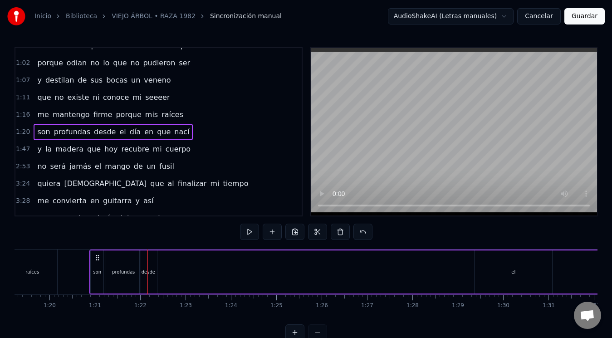
click at [172, 259] on div at bounding box center [172, 271] width 0 height 45
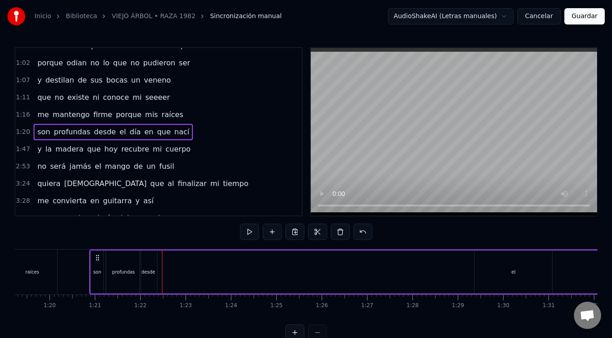
click at [522, 261] on div "el" at bounding box center [513, 271] width 78 height 43
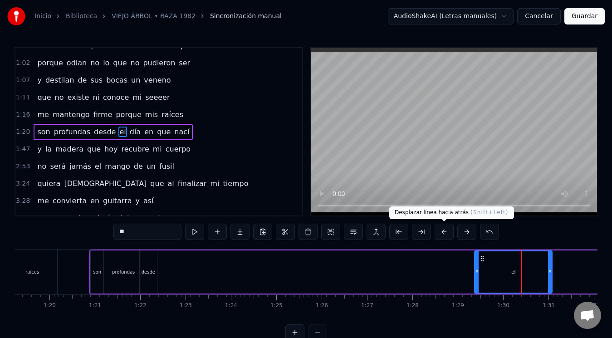
click at [446, 234] on button at bounding box center [443, 231] width 19 height 16
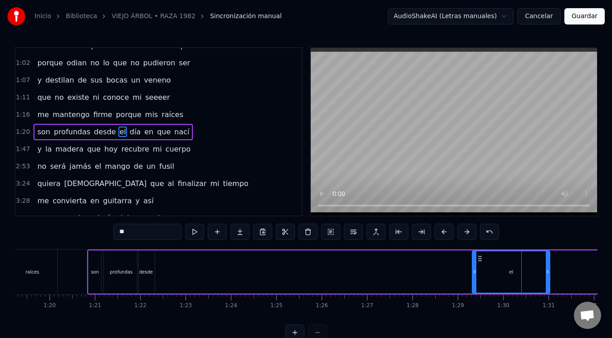
click at [446, 234] on button at bounding box center [443, 231] width 19 height 16
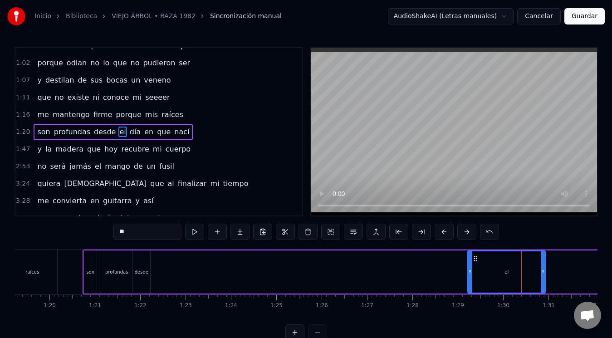
click at [446, 234] on button at bounding box center [443, 231] width 19 height 16
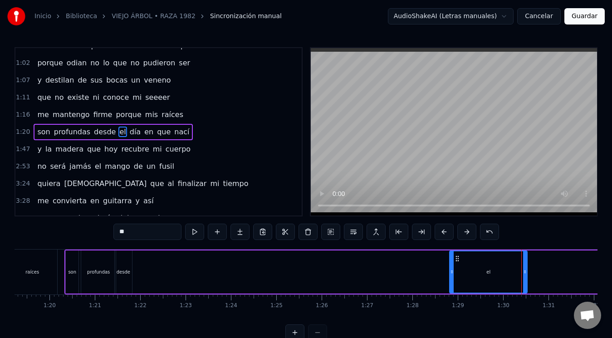
click at [446, 234] on button at bounding box center [443, 231] width 19 height 16
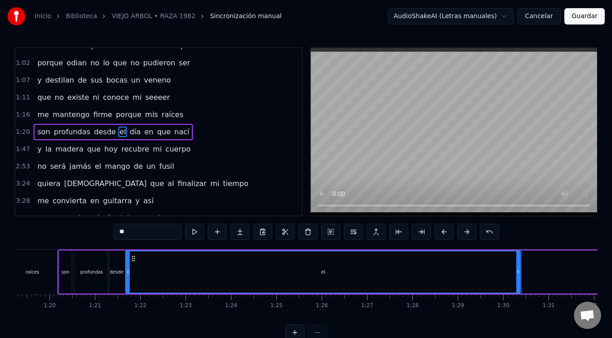
drag, startPoint x: 446, startPoint y: 273, endPoint x: 129, endPoint y: 278, distance: 316.9
click at [129, 278] on div at bounding box center [128, 271] width 4 height 41
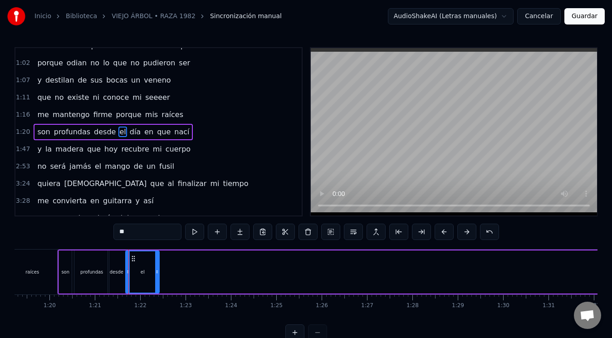
drag, startPoint x: 519, startPoint y: 271, endPoint x: 158, endPoint y: 274, distance: 360.9
click at [158, 274] on icon at bounding box center [157, 271] width 4 height 7
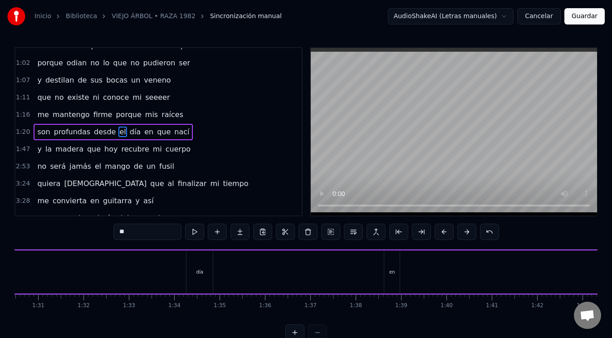
click at [196, 272] on div "día" at bounding box center [199, 271] width 26 height 43
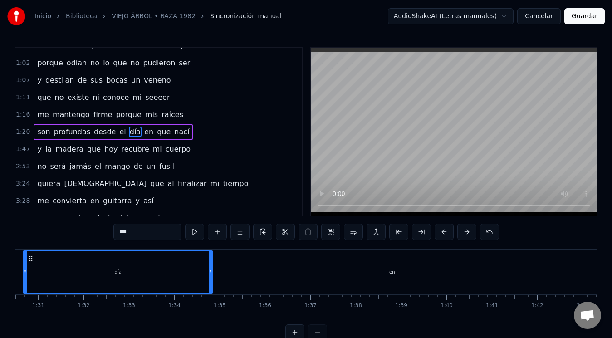
drag, startPoint x: 188, startPoint y: 274, endPoint x: 23, endPoint y: 272, distance: 164.6
click at [24, 272] on icon at bounding box center [26, 271] width 4 height 7
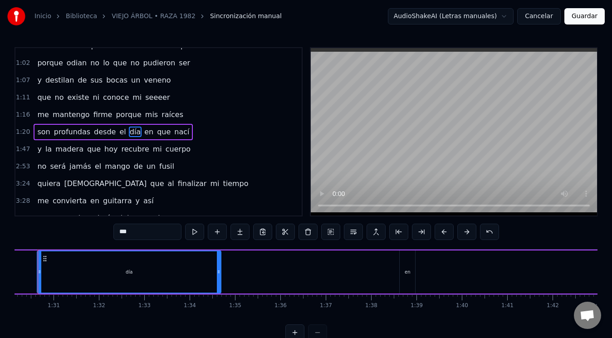
scroll to position [0, 4064]
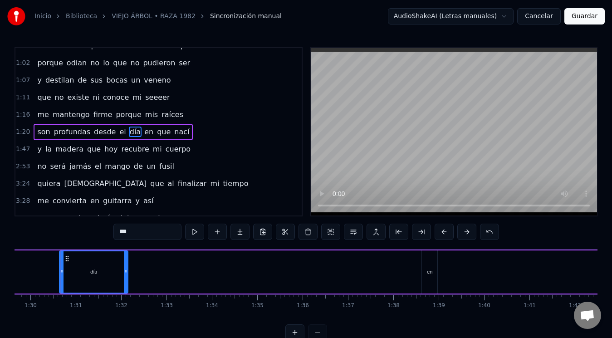
drag, startPoint x: 209, startPoint y: 269, endPoint x: 87, endPoint y: 271, distance: 122.4
click at [87, 271] on div "día" at bounding box center [94, 271] width 68 height 41
click at [403, 233] on button at bounding box center [398, 231] width 19 height 16
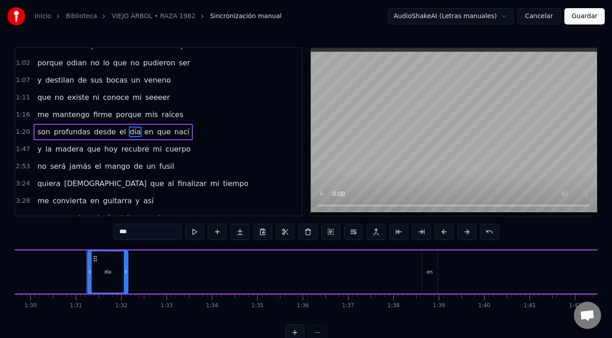
click at [403, 232] on button at bounding box center [398, 231] width 19 height 16
click at [447, 232] on button at bounding box center [443, 231] width 19 height 16
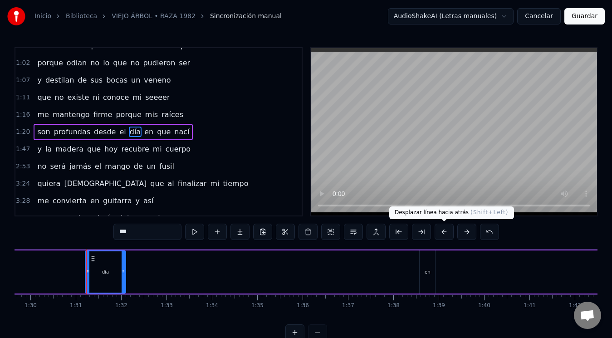
click at [447, 232] on button at bounding box center [443, 231] width 19 height 16
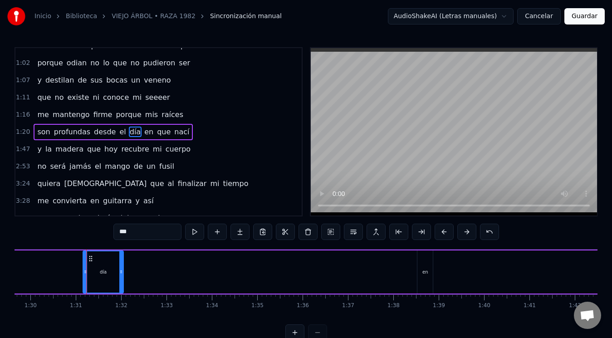
click at [447, 232] on button at bounding box center [443, 231] width 19 height 16
click at [445, 232] on button at bounding box center [443, 231] width 19 height 16
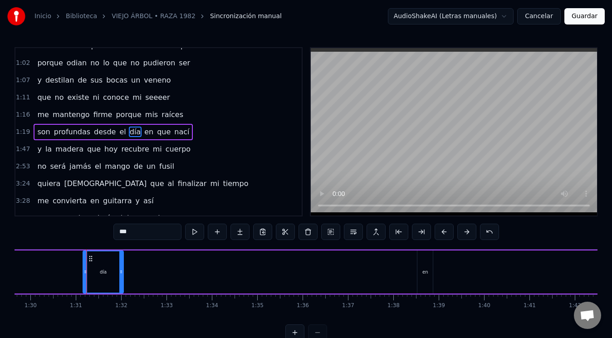
click at [445, 232] on button at bounding box center [443, 231] width 19 height 16
click at [443, 232] on button at bounding box center [443, 231] width 19 height 16
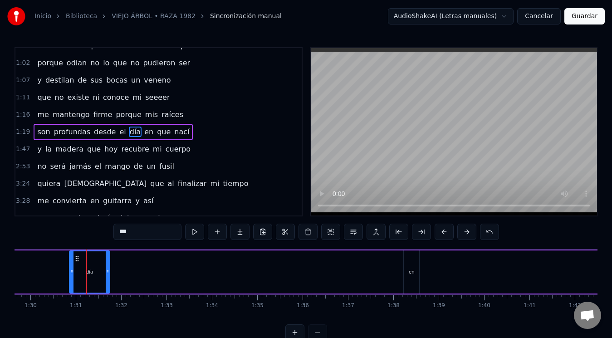
click at [443, 232] on button at bounding box center [443, 231] width 19 height 16
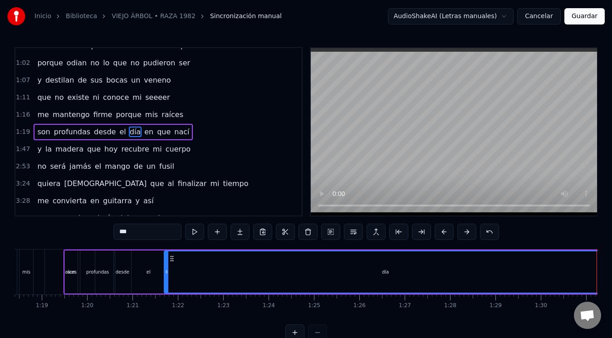
drag, startPoint x: 568, startPoint y: 272, endPoint x: 166, endPoint y: 279, distance: 401.7
click at [166, 279] on div at bounding box center [167, 271] width 4 height 41
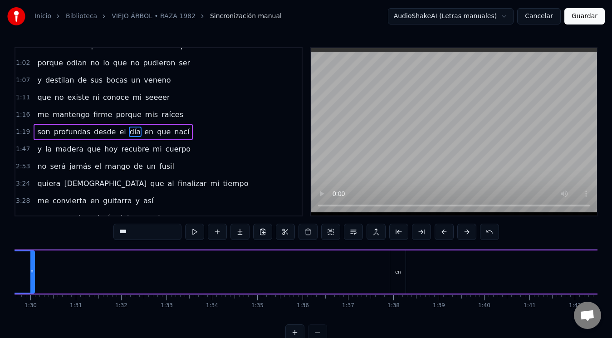
drag, startPoint x: 96, startPoint y: 273, endPoint x: 34, endPoint y: 268, distance: 61.9
click at [34, 268] on icon at bounding box center [32, 271] width 4 height 7
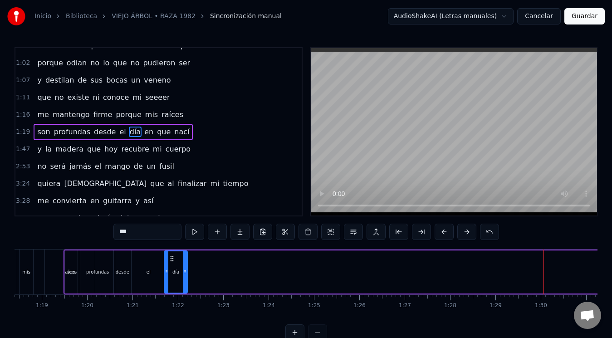
drag, startPoint x: 542, startPoint y: 273, endPoint x: 185, endPoint y: 277, distance: 357.3
click at [185, 277] on div at bounding box center [185, 271] width 4 height 41
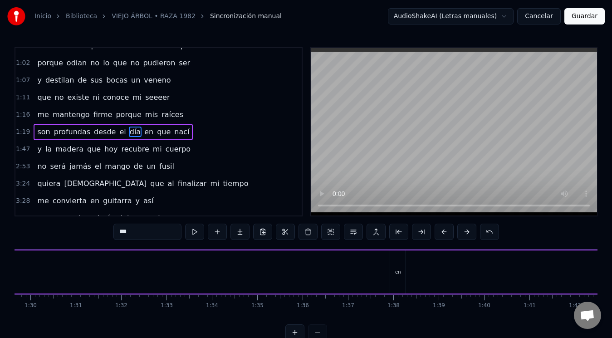
click at [395, 265] on div "en" at bounding box center [397, 271] width 15 height 43
type input "**"
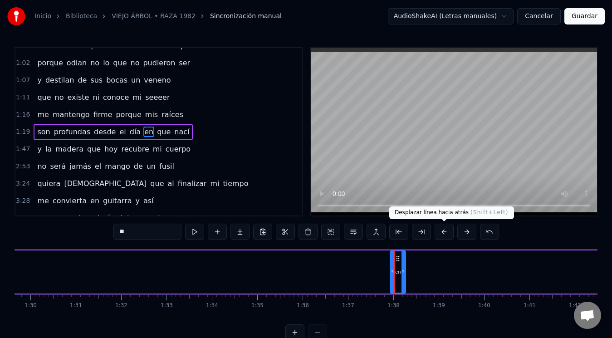
click at [444, 231] on button at bounding box center [443, 231] width 19 height 16
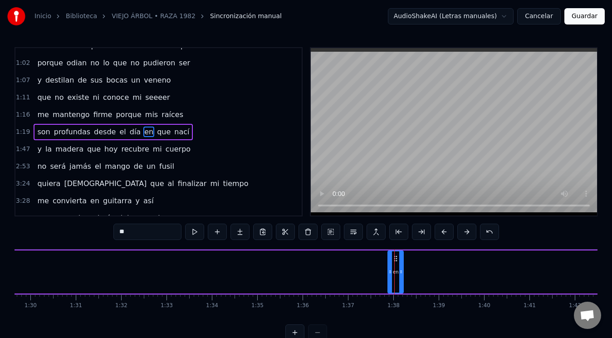
click at [444, 231] on button at bounding box center [443, 231] width 19 height 16
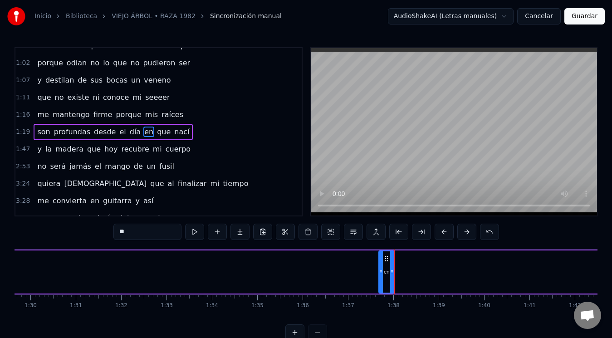
click at [444, 231] on button at bounding box center [443, 231] width 19 height 16
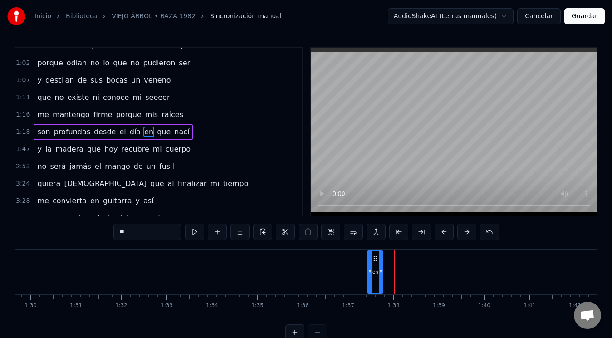
click at [444, 231] on button at bounding box center [443, 231] width 19 height 16
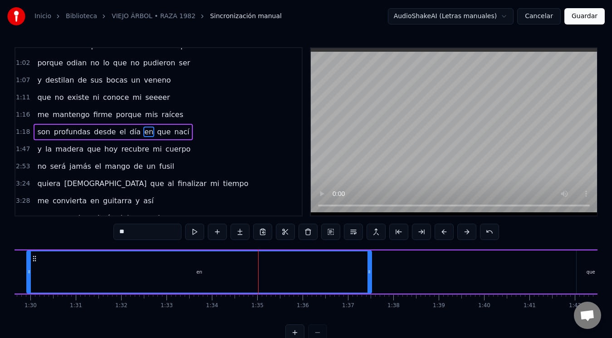
drag, startPoint x: 359, startPoint y: 272, endPoint x: 246, endPoint y: 291, distance: 114.5
click at [30, 277] on div at bounding box center [29, 271] width 4 height 41
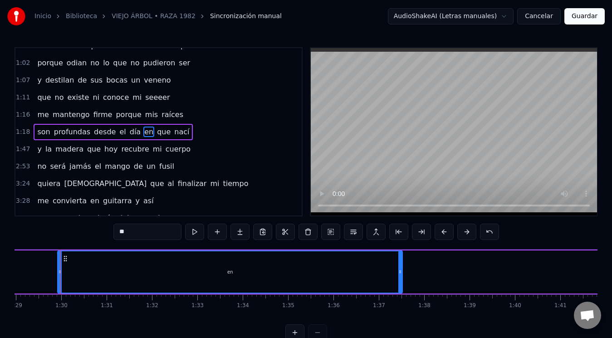
drag, startPoint x: 370, startPoint y: 270, endPoint x: 244, endPoint y: 271, distance: 125.6
click at [244, 271] on div "en" at bounding box center [230, 271] width 344 height 41
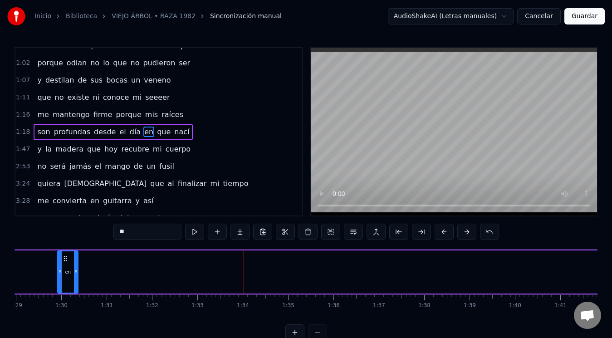
drag, startPoint x: 398, startPoint y: 269, endPoint x: 83, endPoint y: 275, distance: 315.6
click at [74, 267] on div at bounding box center [76, 271] width 4 height 41
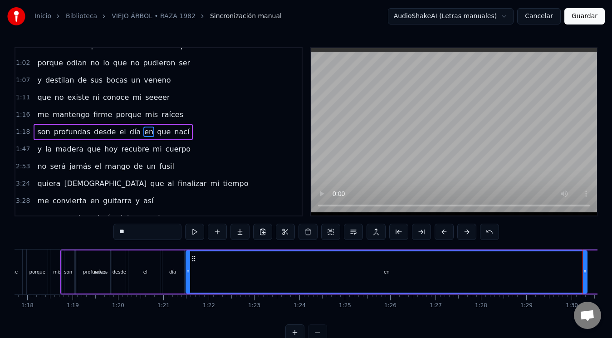
drag, startPoint x: 569, startPoint y: 273, endPoint x: 188, endPoint y: 281, distance: 381.8
click at [188, 281] on div at bounding box center [188, 271] width 4 height 41
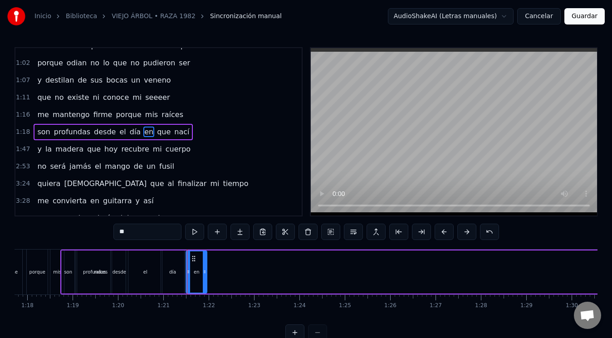
drag, startPoint x: 585, startPoint y: 270, endPoint x: 205, endPoint y: 276, distance: 379.9
click at [205, 276] on div at bounding box center [205, 271] width 4 height 41
click at [67, 97] on span "existe" at bounding box center [79, 97] width 24 height 10
type input "******"
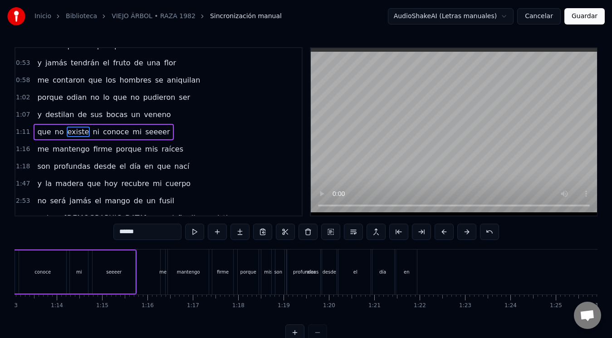
scroll to position [0, 3222]
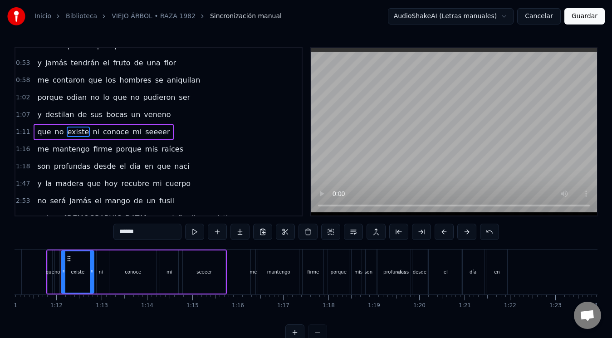
click at [445, 124] on video at bounding box center [454, 131] width 286 height 167
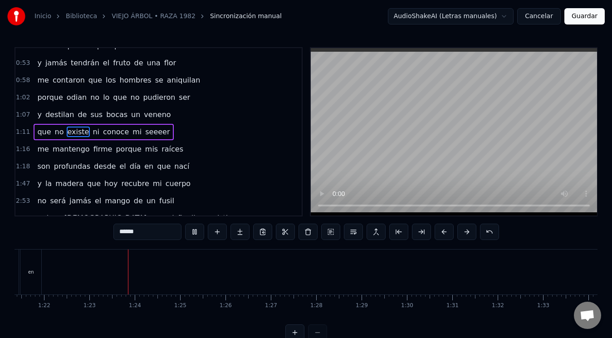
scroll to position [0, 3725]
click at [469, 157] on video at bounding box center [454, 131] width 286 height 167
click at [438, 135] on video at bounding box center [454, 131] width 286 height 167
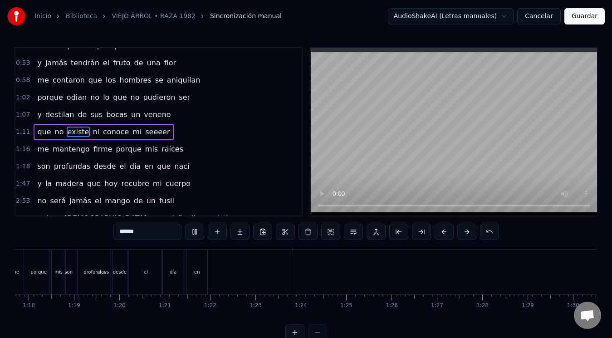
click at [438, 135] on video at bounding box center [454, 131] width 286 height 167
